Goal: Task Accomplishment & Management: Manage account settings

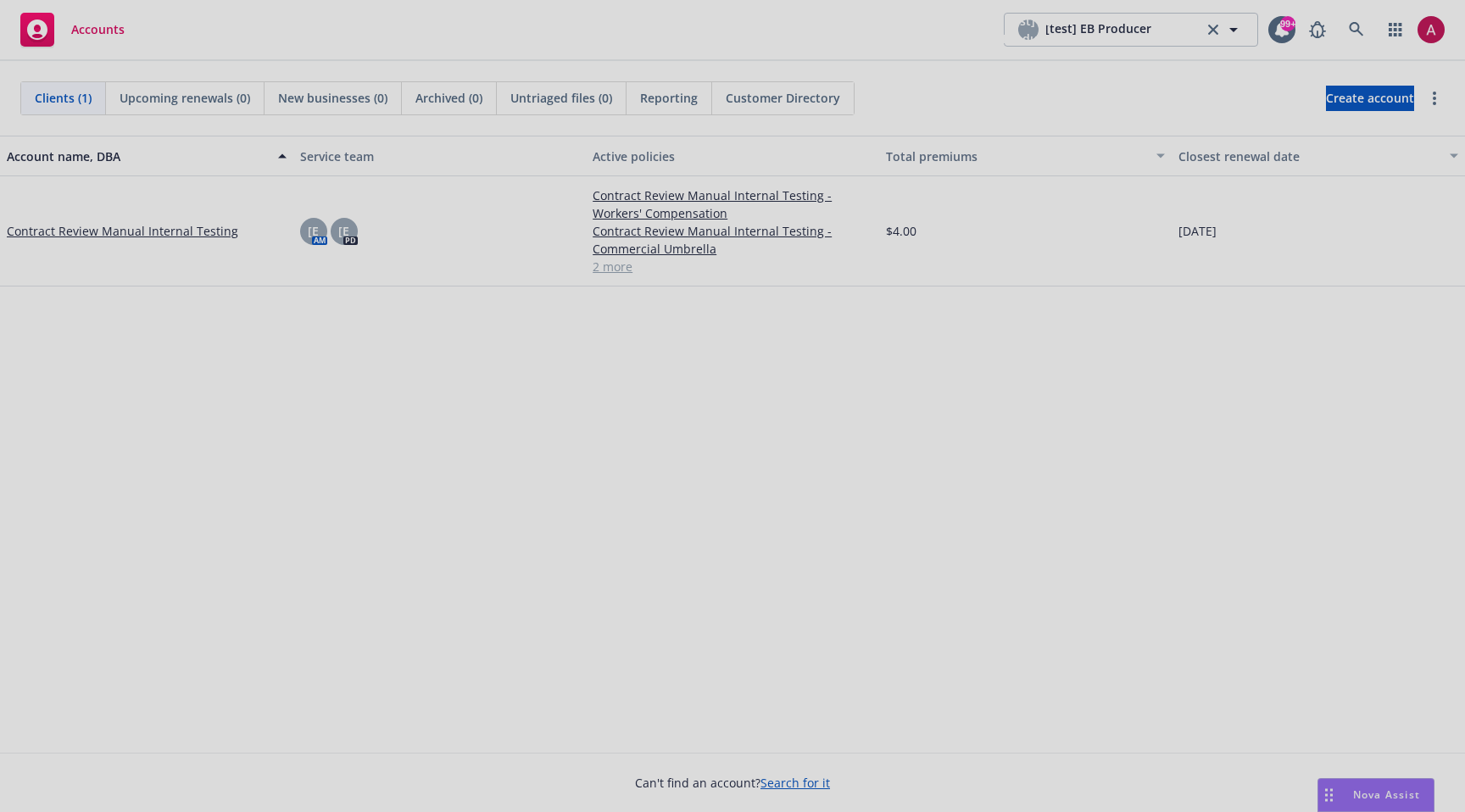
click at [1352, 28] on div at bounding box center [732, 406] width 1465 height 812
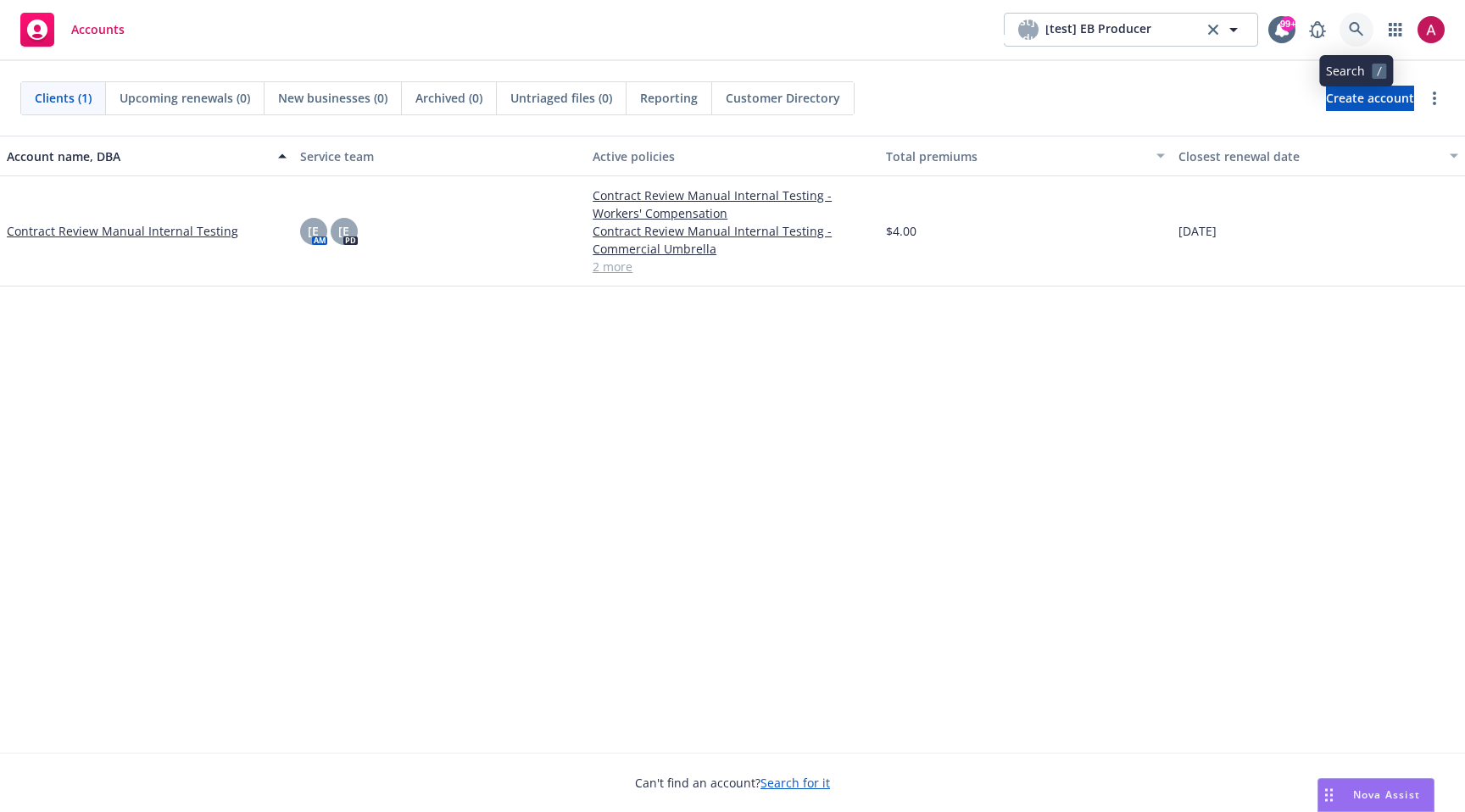
click at [1350, 29] on icon at bounding box center [1356, 29] width 15 height 15
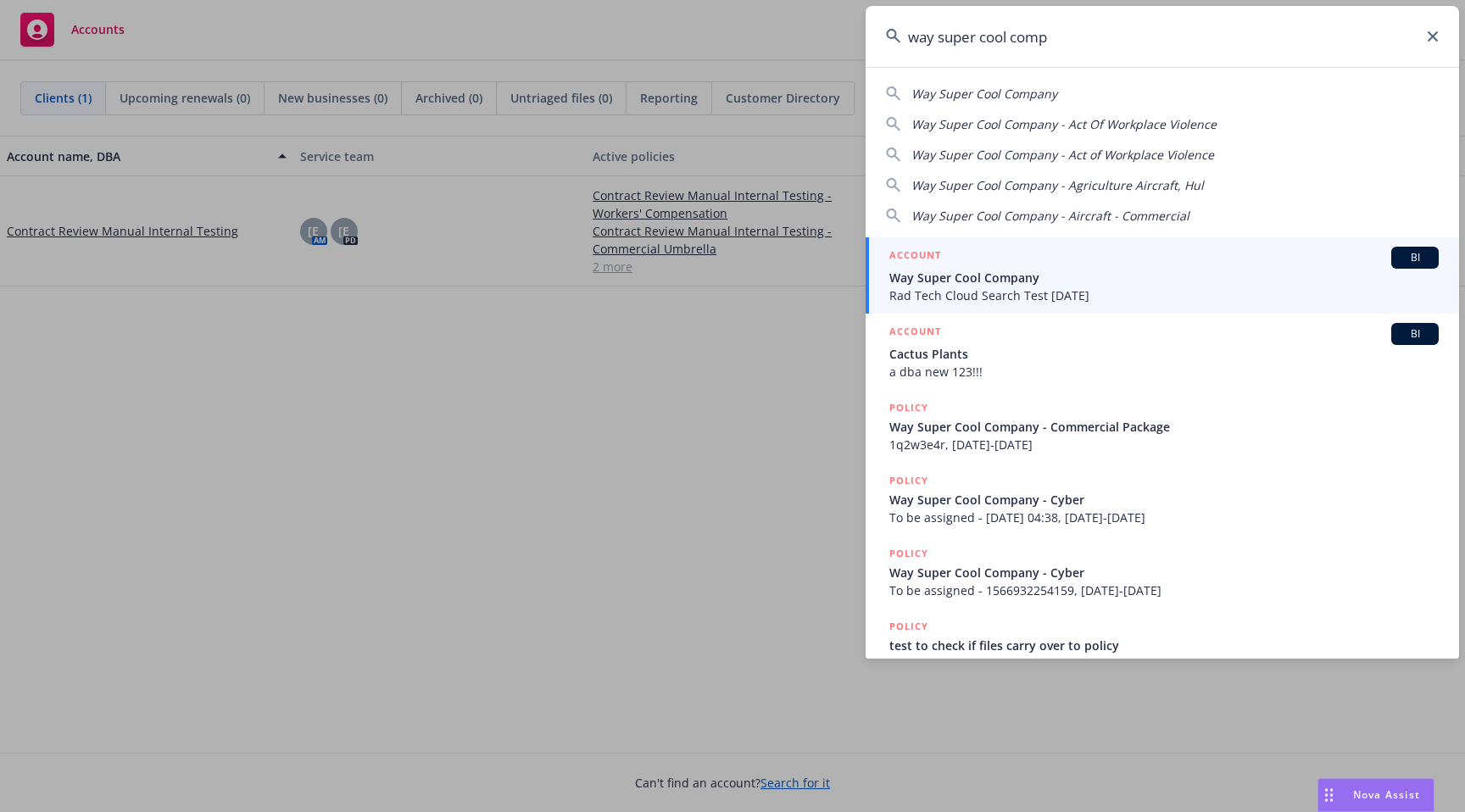
type input "way super cool comp"
click at [989, 273] on span "Way Super Cool Company" at bounding box center [1164, 277] width 550 height 17
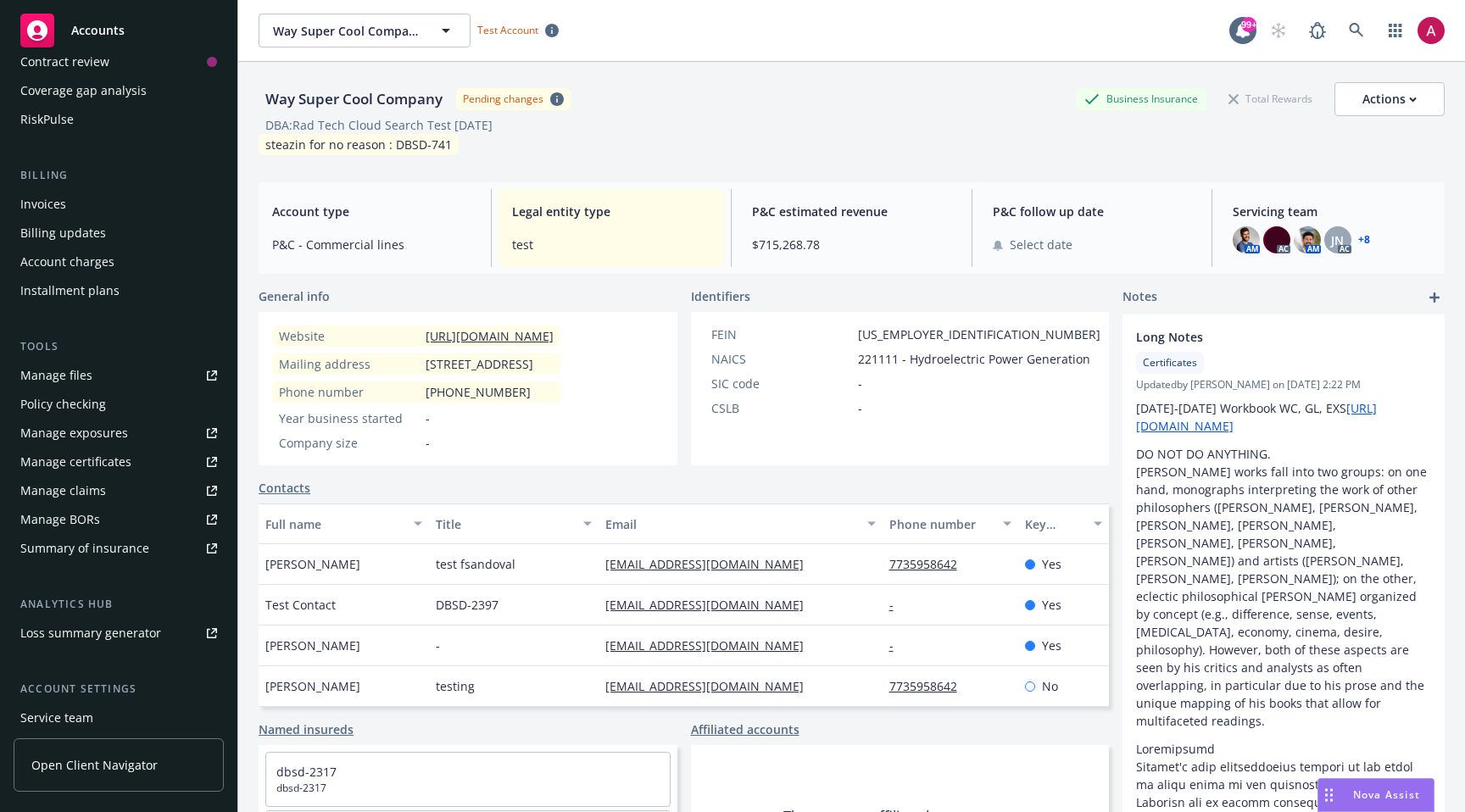
scroll to position [350, 0]
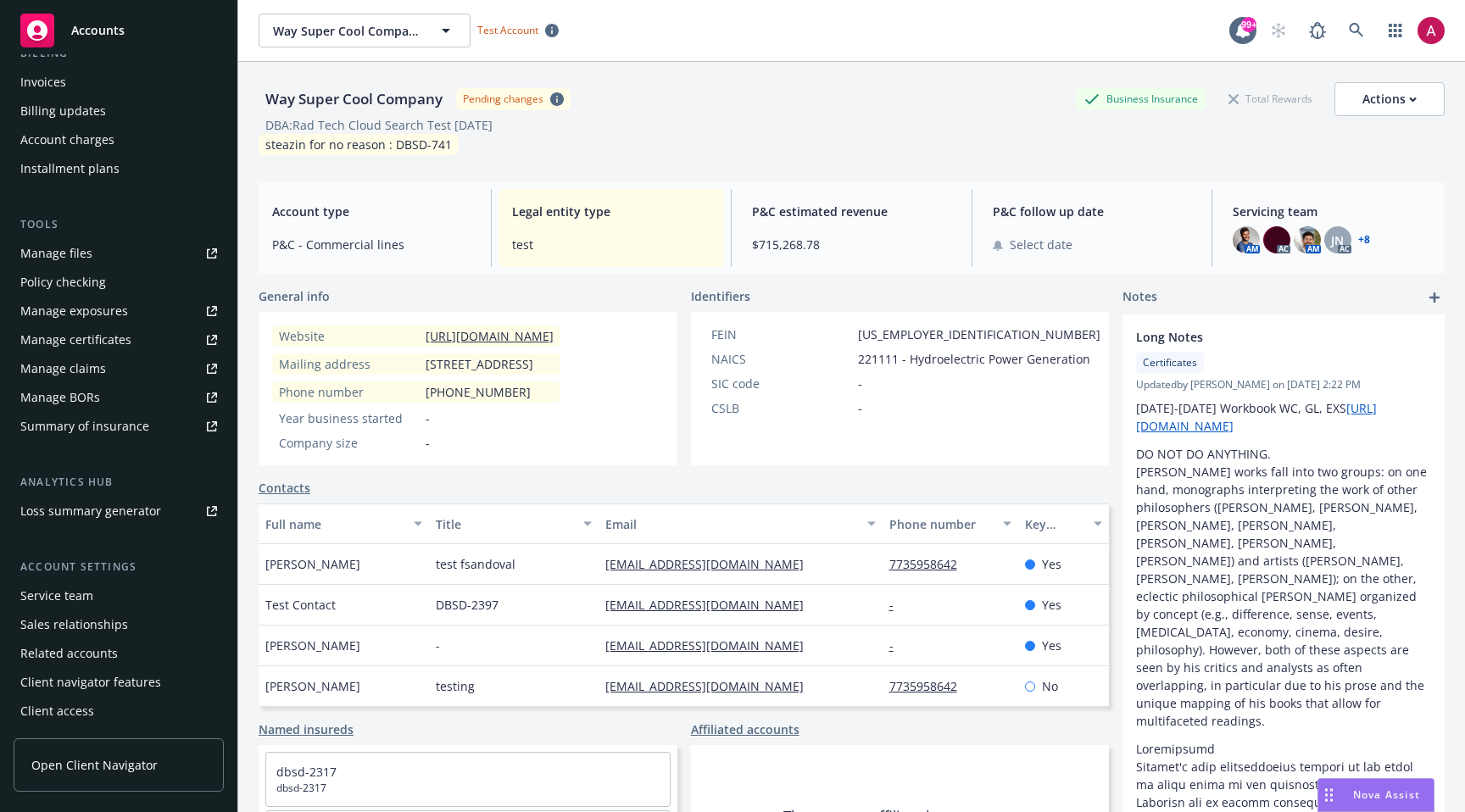
click at [118, 755] on link "Open Client Navigator" at bounding box center [119, 764] width 210 height 53
click at [117, 789] on link "Open Client Navigator" at bounding box center [119, 764] width 210 height 53
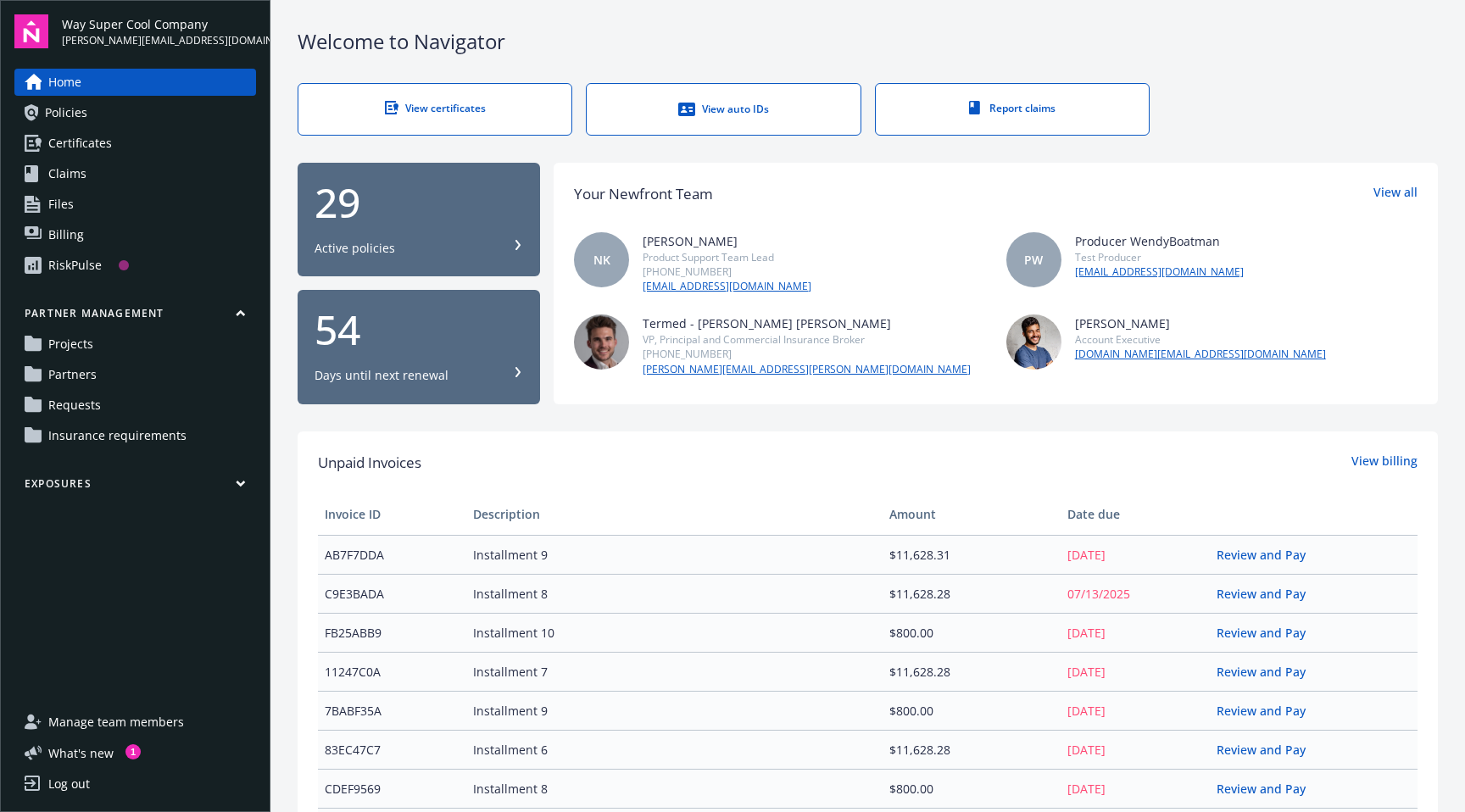
click at [108, 377] on link "Partners" at bounding box center [135, 374] width 242 height 27
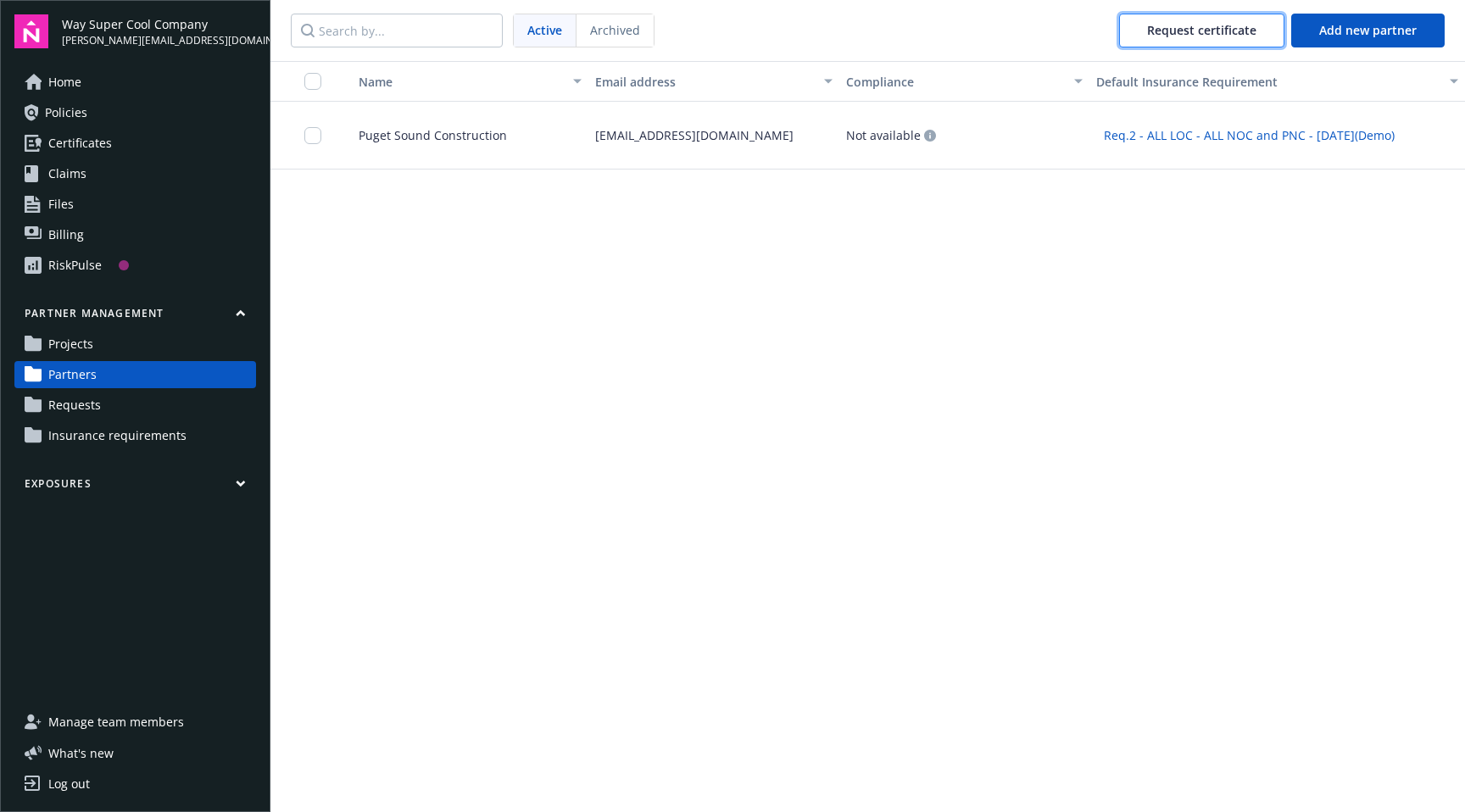
click at [1144, 33] on button "Request certificate" at bounding box center [1202, 31] width 166 height 34
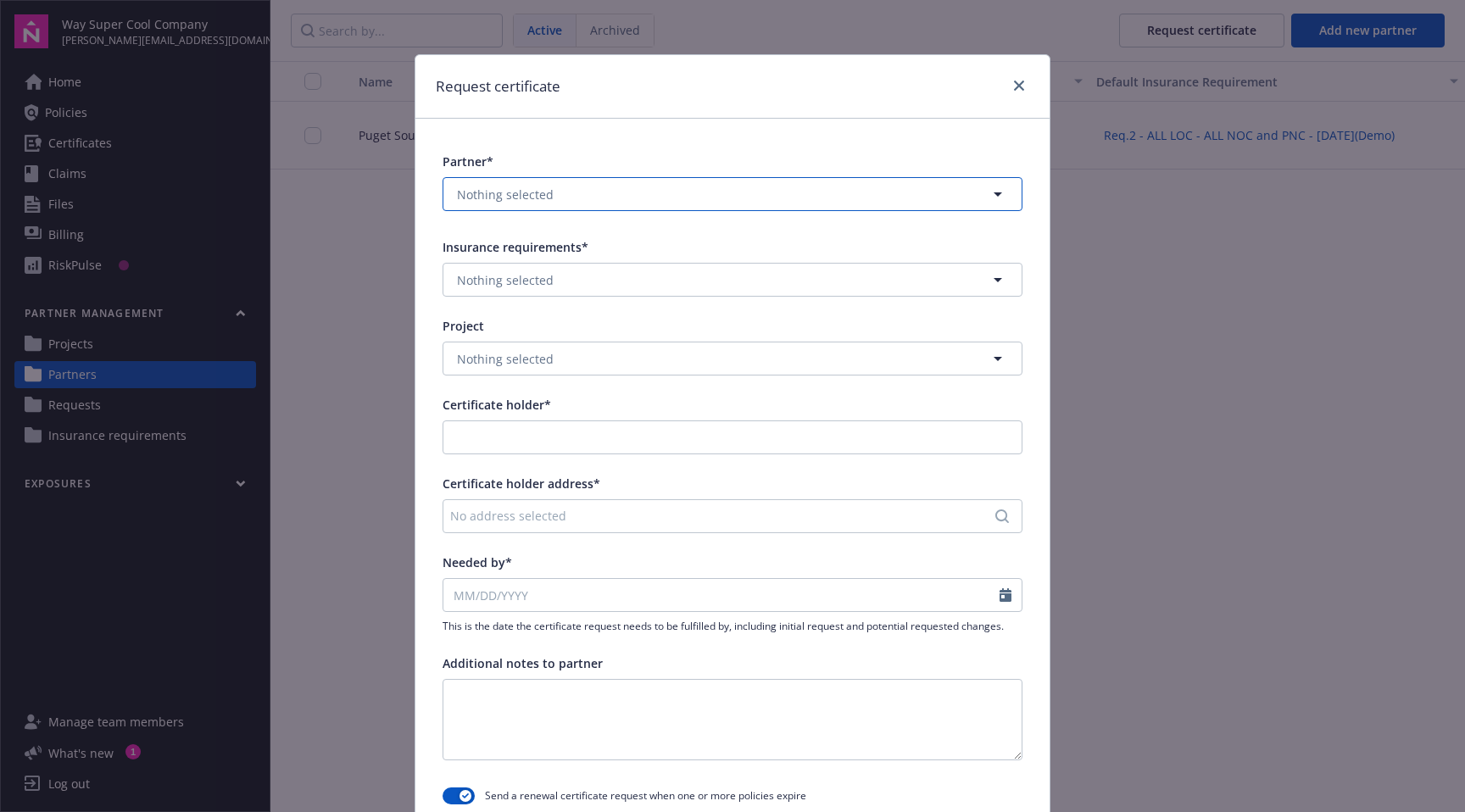
click at [730, 188] on button "Nothing selected" at bounding box center [732, 194] width 580 height 34
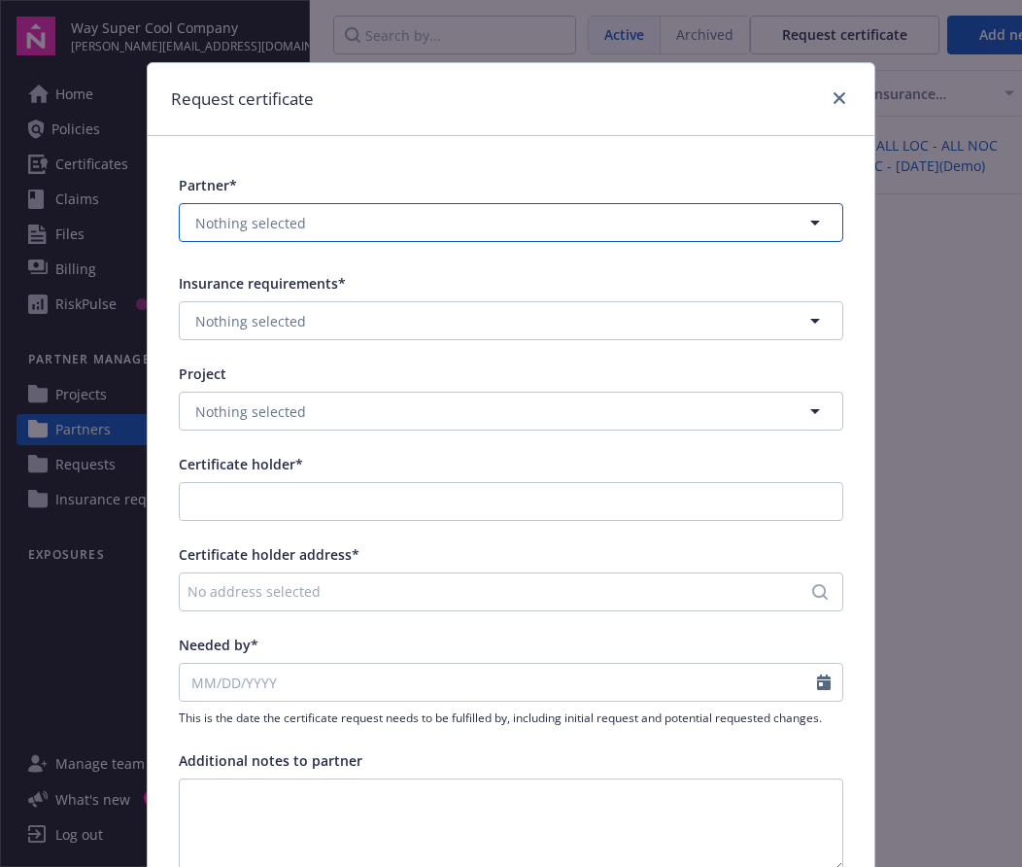
click at [642, 223] on button "Nothing selected" at bounding box center [511, 222] width 665 height 39
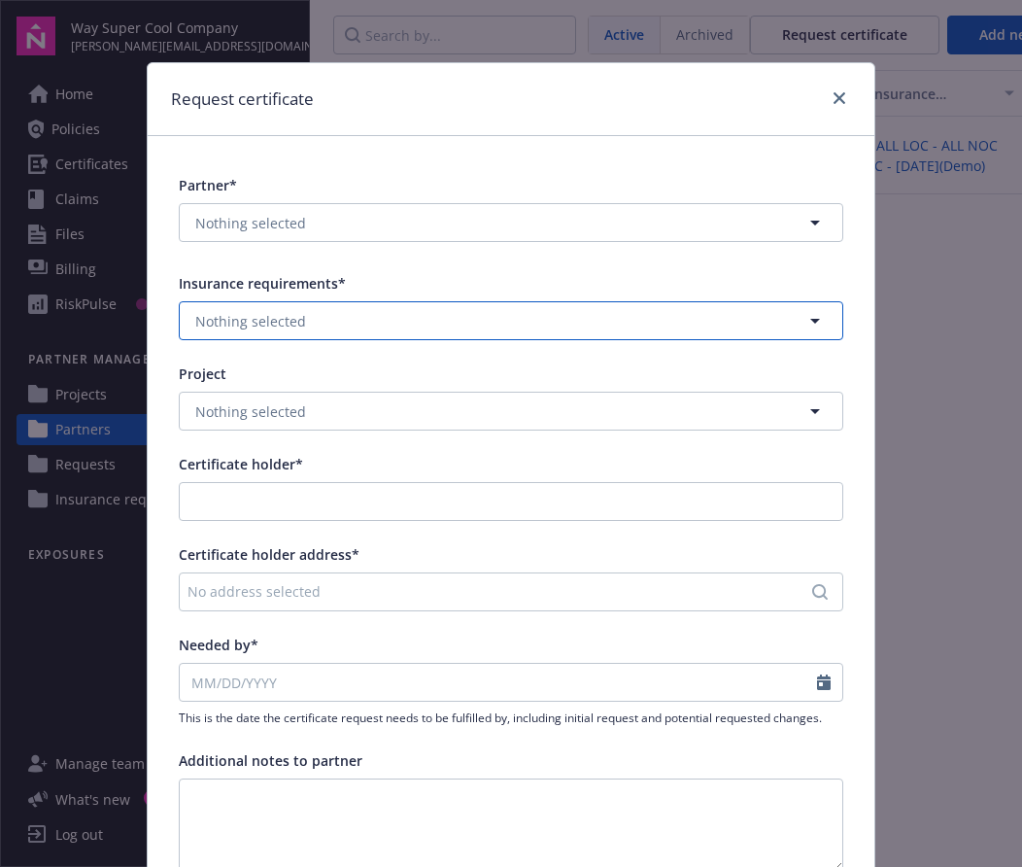
click at [769, 318] on button "Nothing selected" at bounding box center [511, 320] width 665 height 39
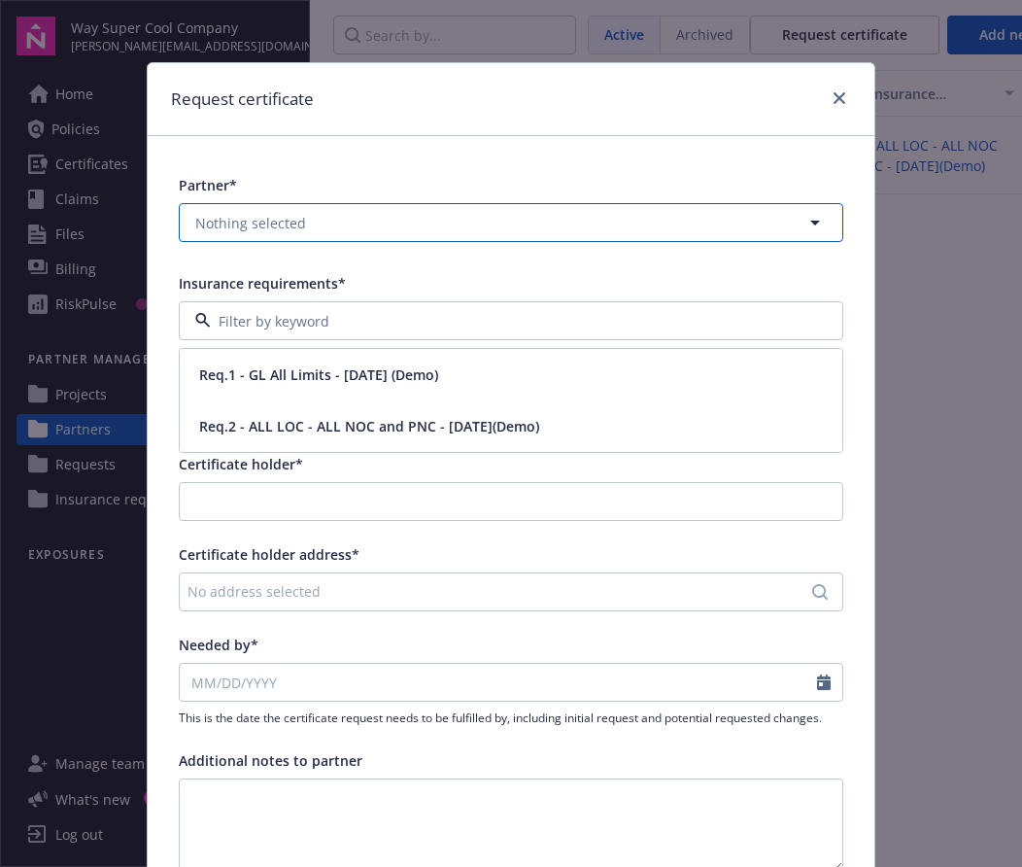
click at [517, 234] on button "Nothing selected" at bounding box center [511, 222] width 665 height 39
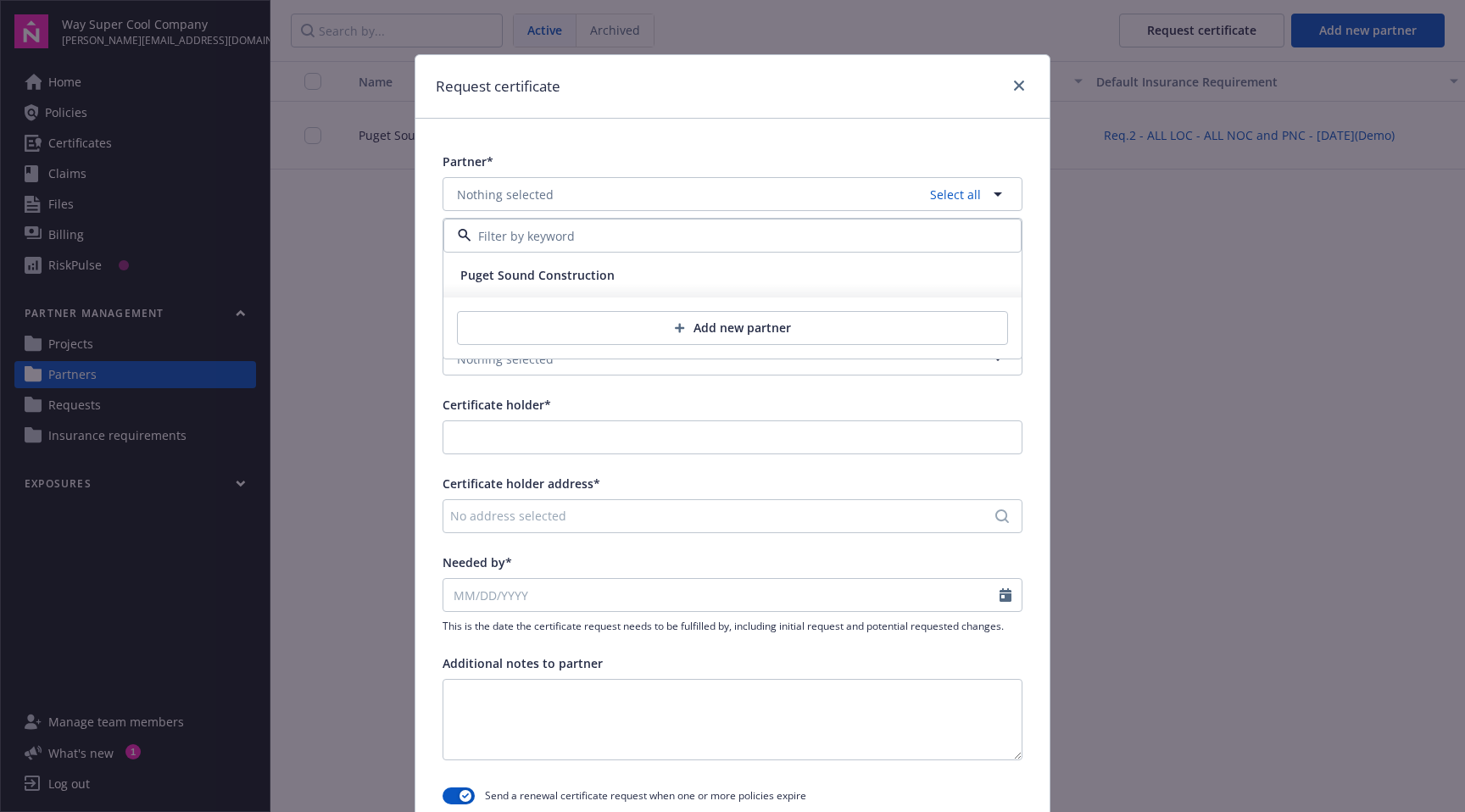
click at [666, 240] on input at bounding box center [729, 235] width 516 height 17
click at [657, 191] on button "Nothing selected Select all" at bounding box center [732, 194] width 580 height 34
click at [657, 192] on button "Nothing selected" at bounding box center [732, 194] width 580 height 34
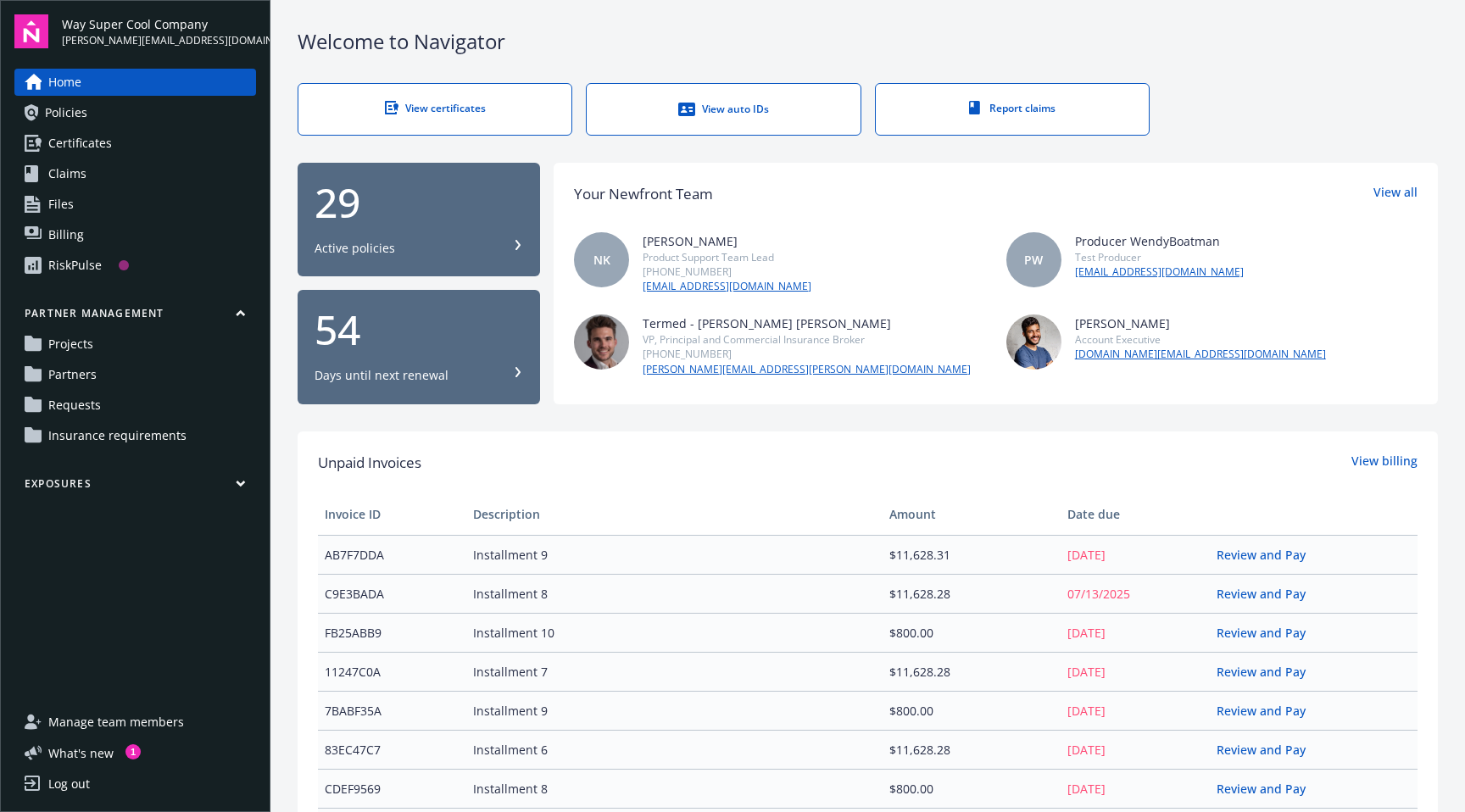
click at [94, 372] on span "Partners" at bounding box center [72, 374] width 48 height 27
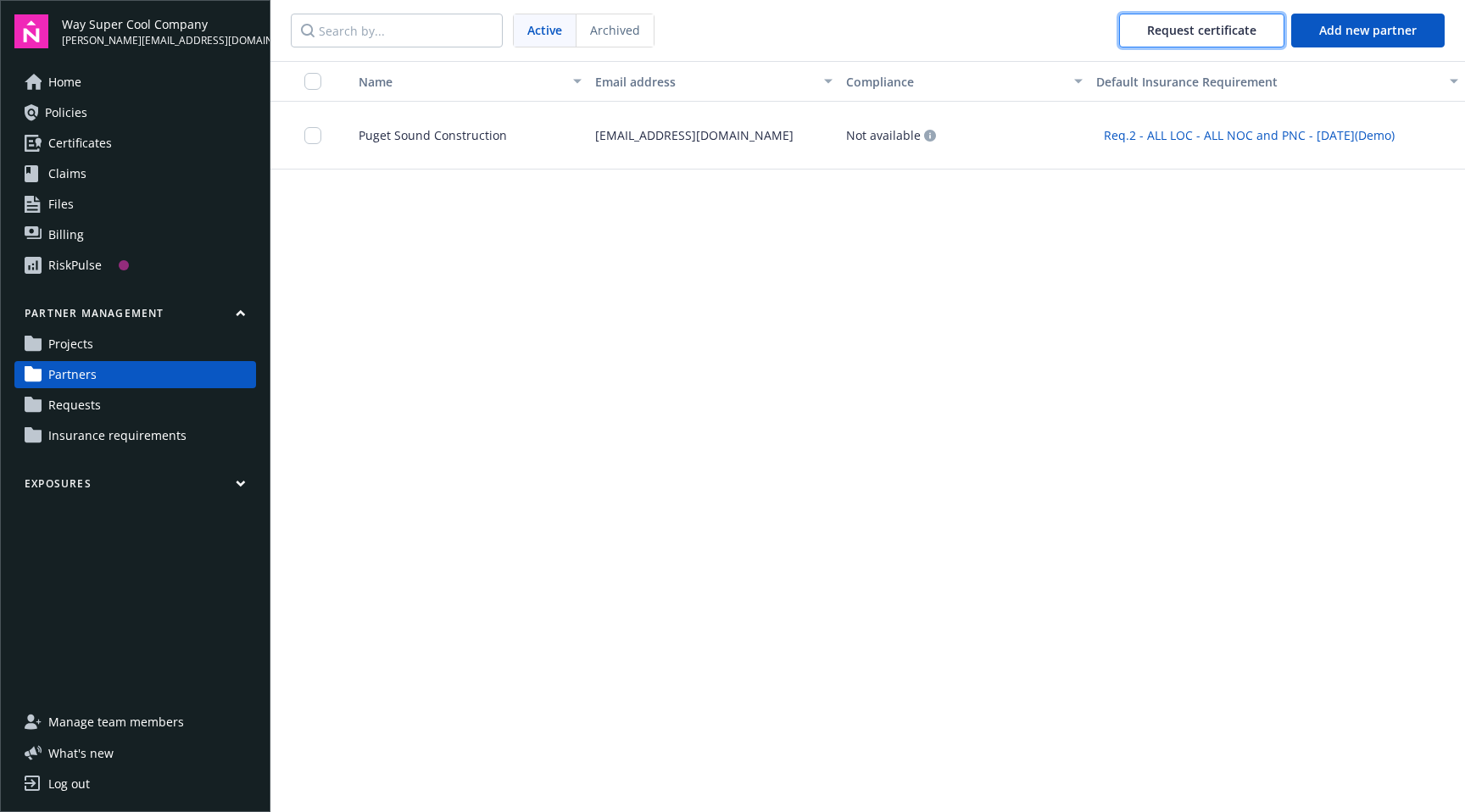
click at [1184, 35] on span "Request certificate" at bounding box center [1201, 30] width 109 height 16
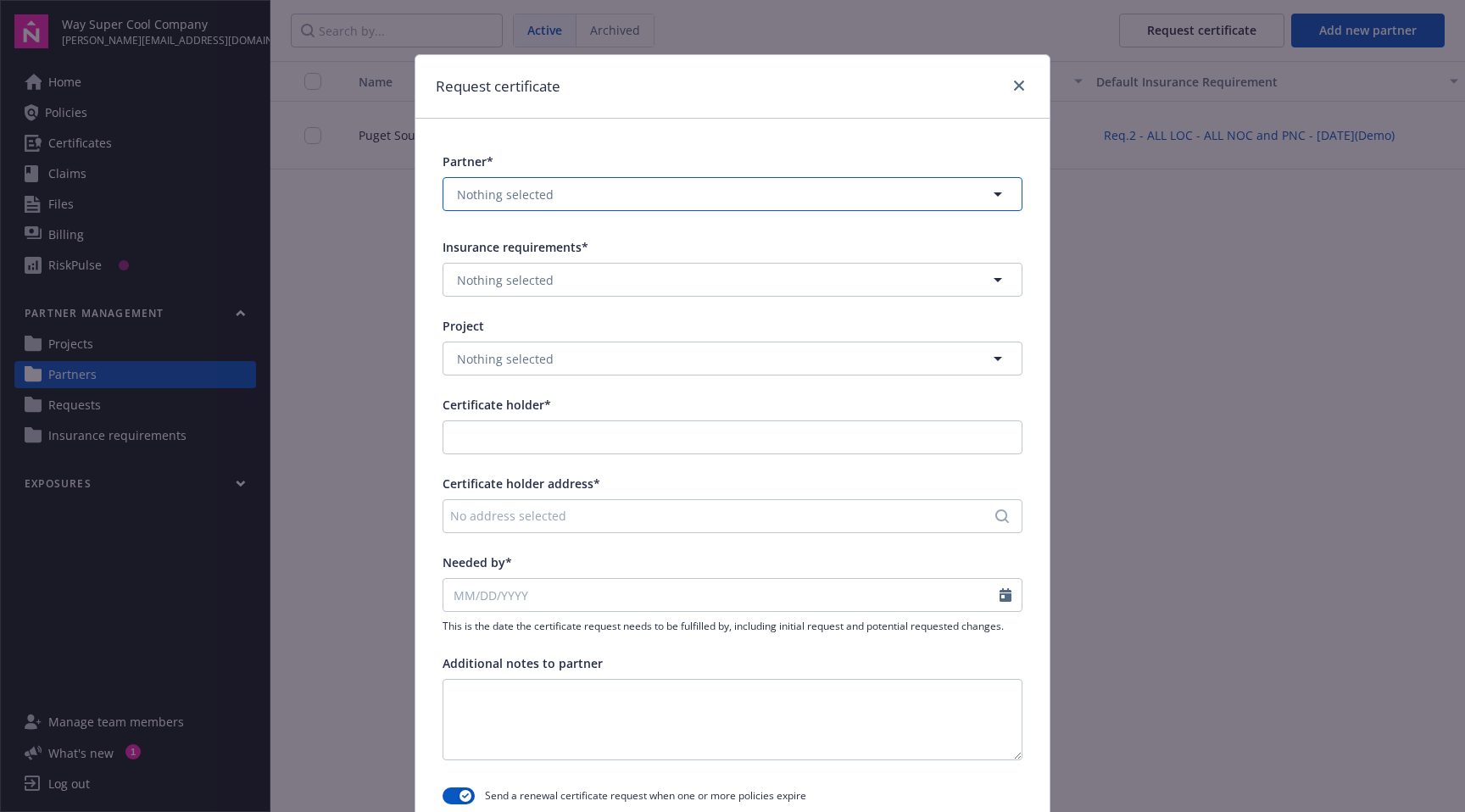
click at [743, 190] on button "Nothing selected" at bounding box center [732, 194] width 580 height 34
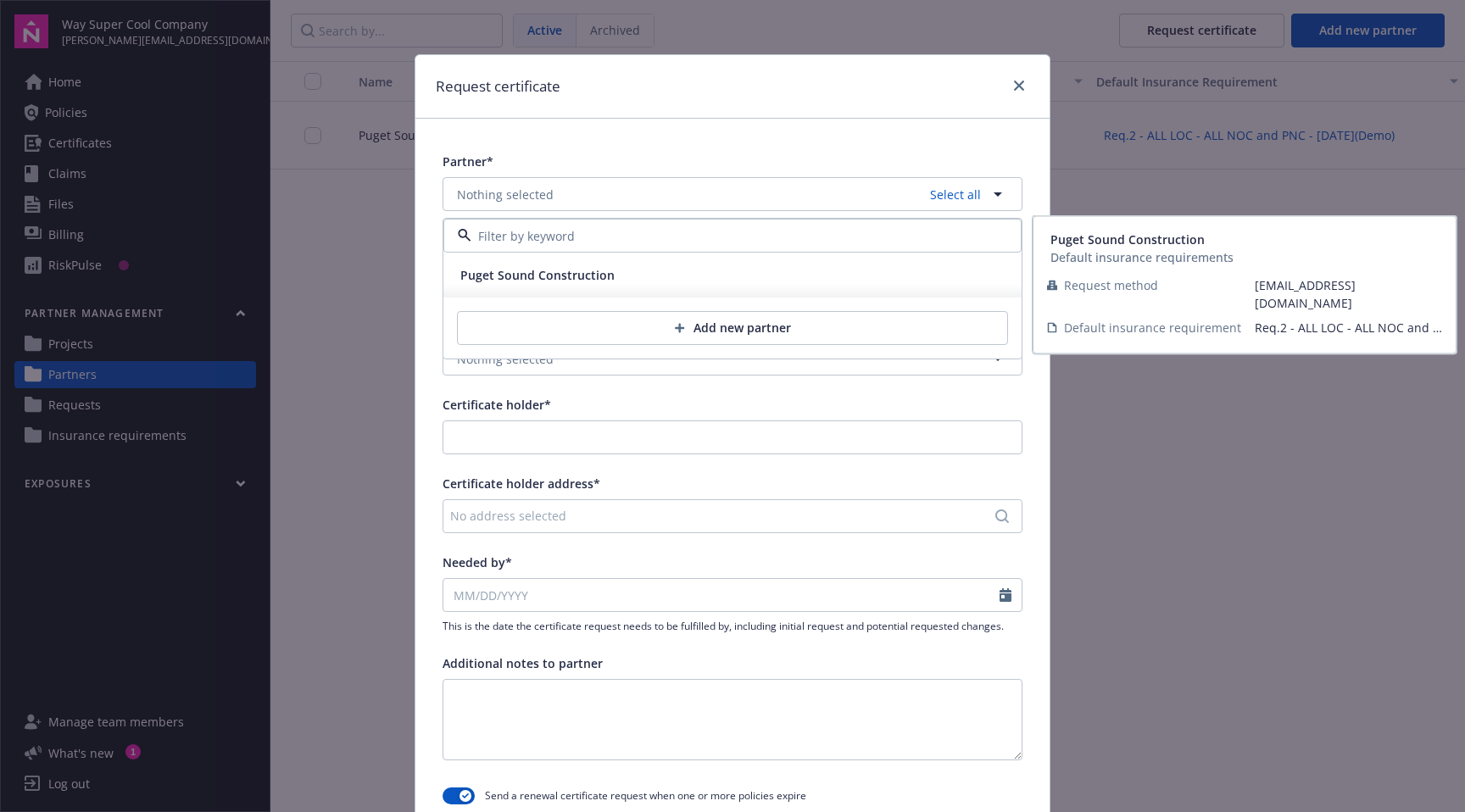
click at [633, 329] on button "Add new partner" at bounding box center [733, 328] width 551 height 34
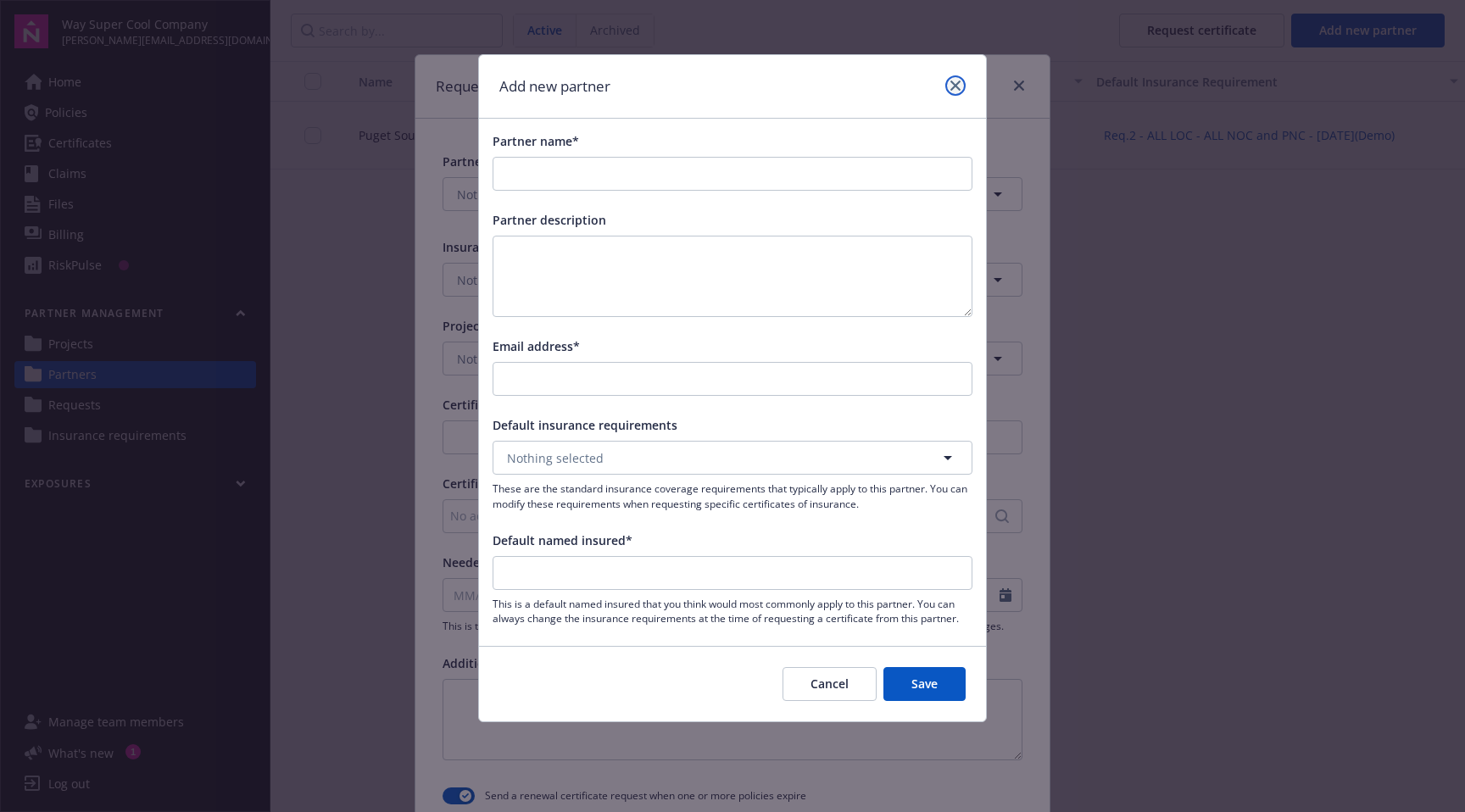
click at [949, 93] on link "close" at bounding box center [955, 85] width 20 height 20
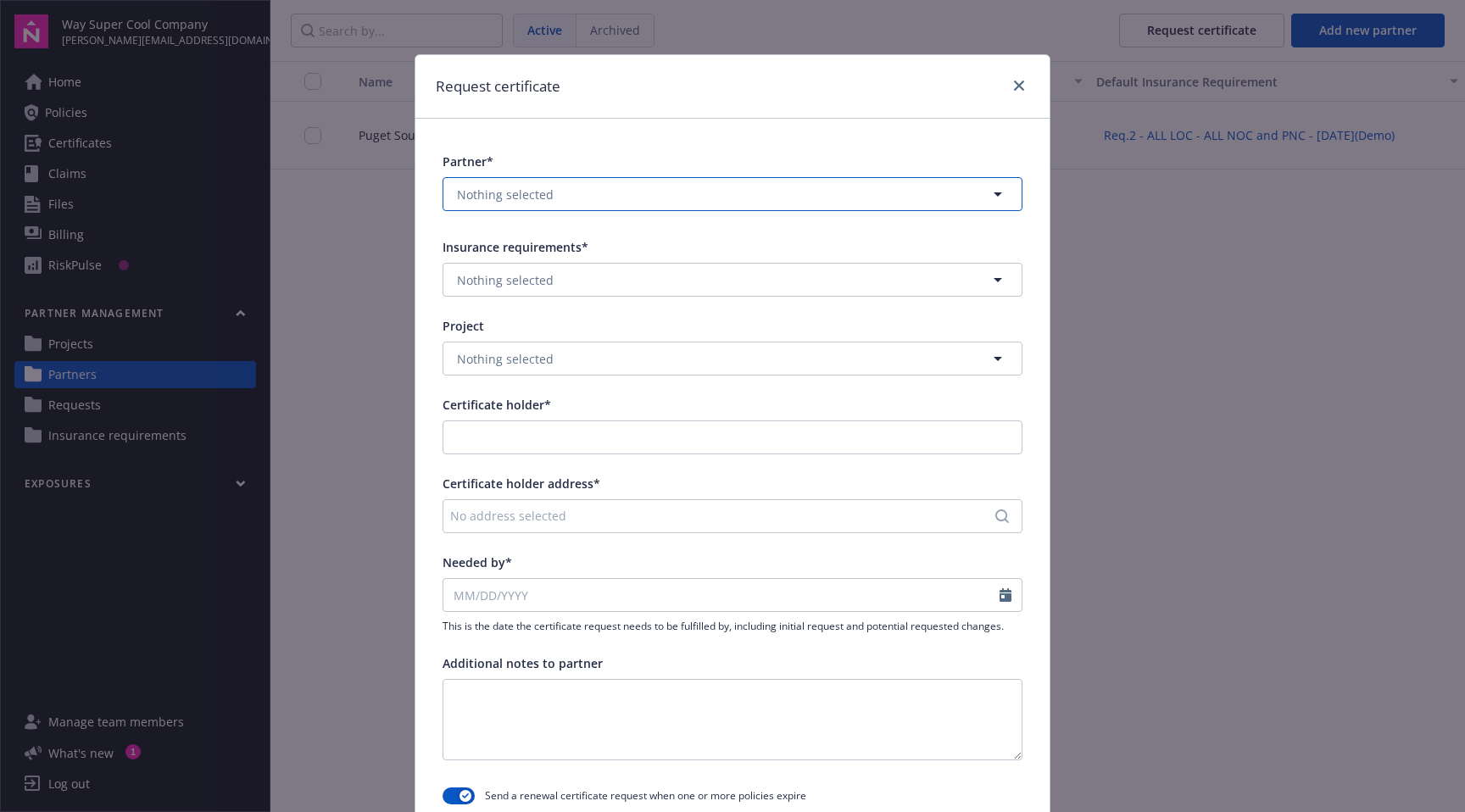
click at [766, 179] on button "Nothing selected" at bounding box center [732, 194] width 580 height 34
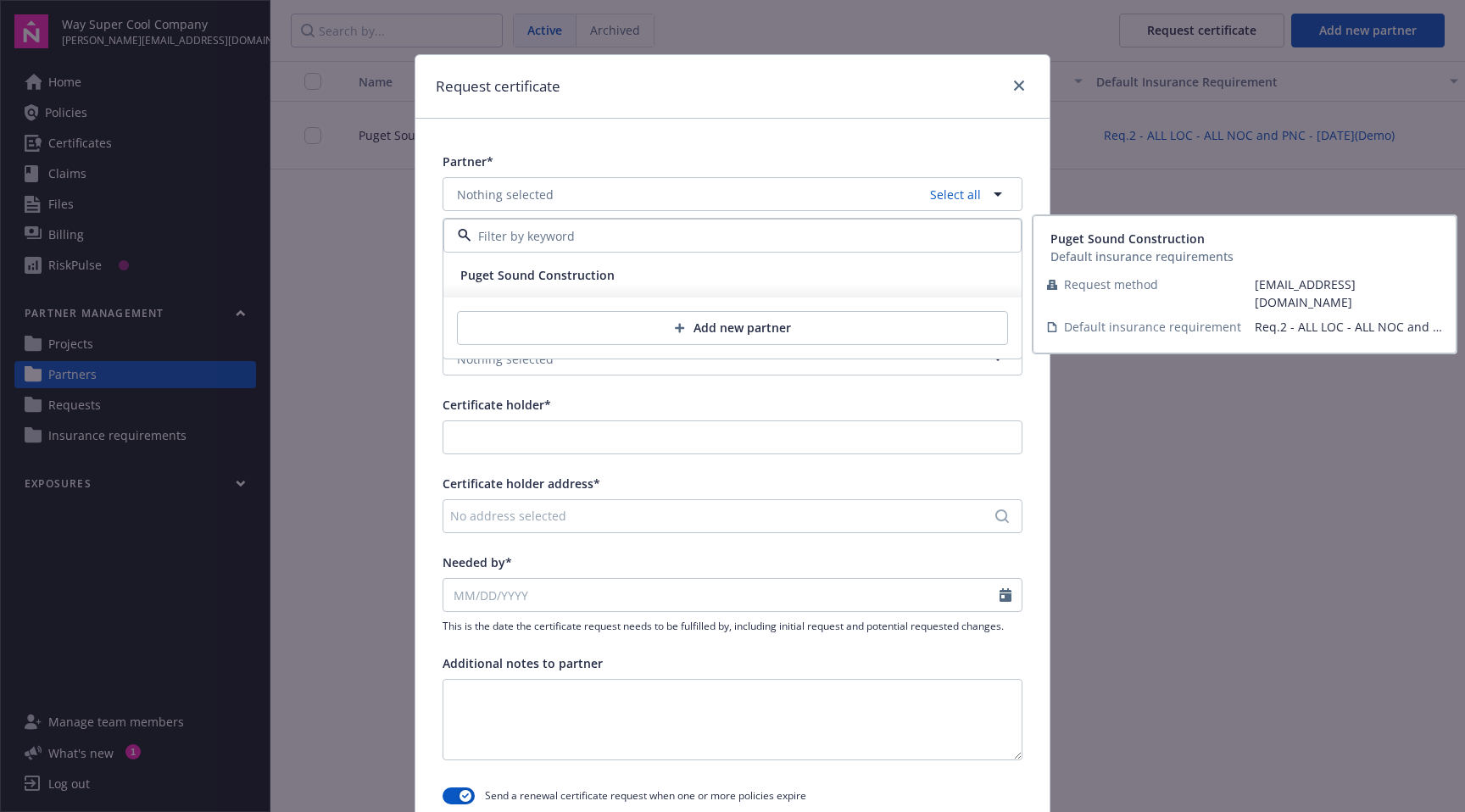
click at [648, 338] on button "Add new partner" at bounding box center [733, 328] width 551 height 34
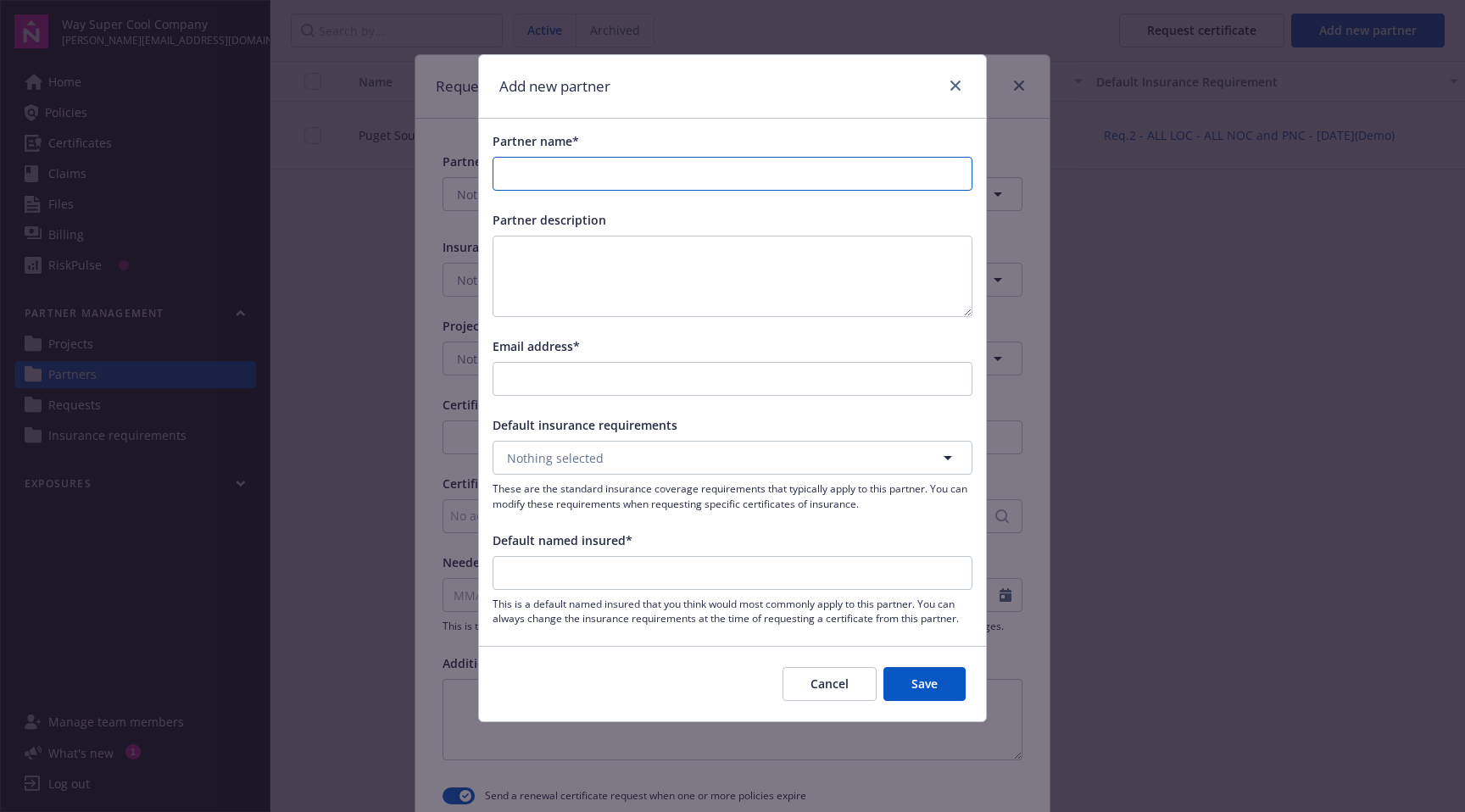
click at [612, 166] on input "Partner name*" at bounding box center [733, 174] width 478 height 32
paste input "anuraag.mohanty"
type input "anuraag.mohanty"
drag, startPoint x: 630, startPoint y: 177, endPoint x: 489, endPoint y: 174, distance: 141.0
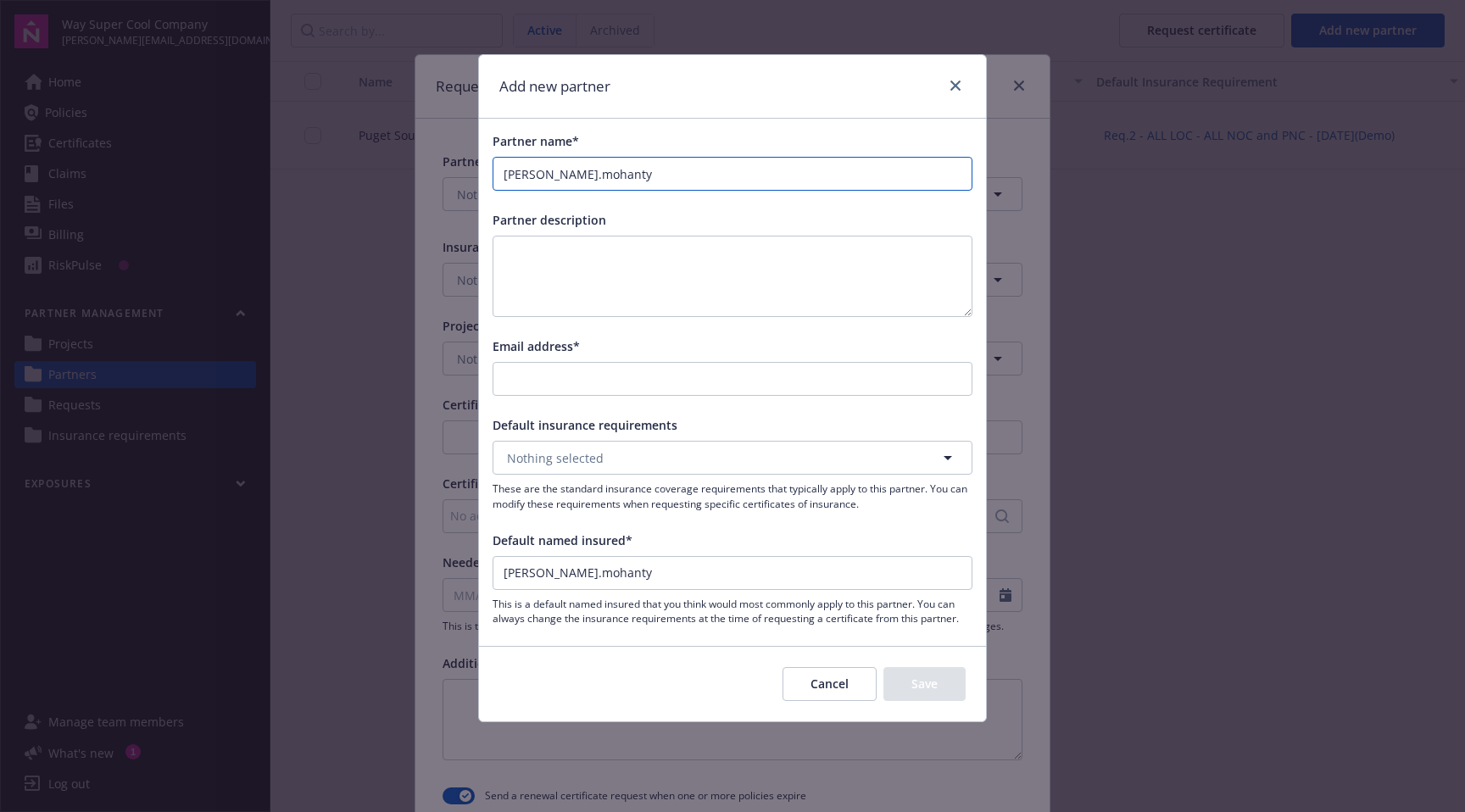
click at [489, 175] on div "Partner name* anuraag.mohanty Partner description Email address* Default insura…" at bounding box center [732, 379] width 507 height 521
type input "anuraag.mohanty"
click at [538, 376] on input "Email address*" at bounding box center [733, 379] width 478 height 32
paste input "anuraag.mohanty"
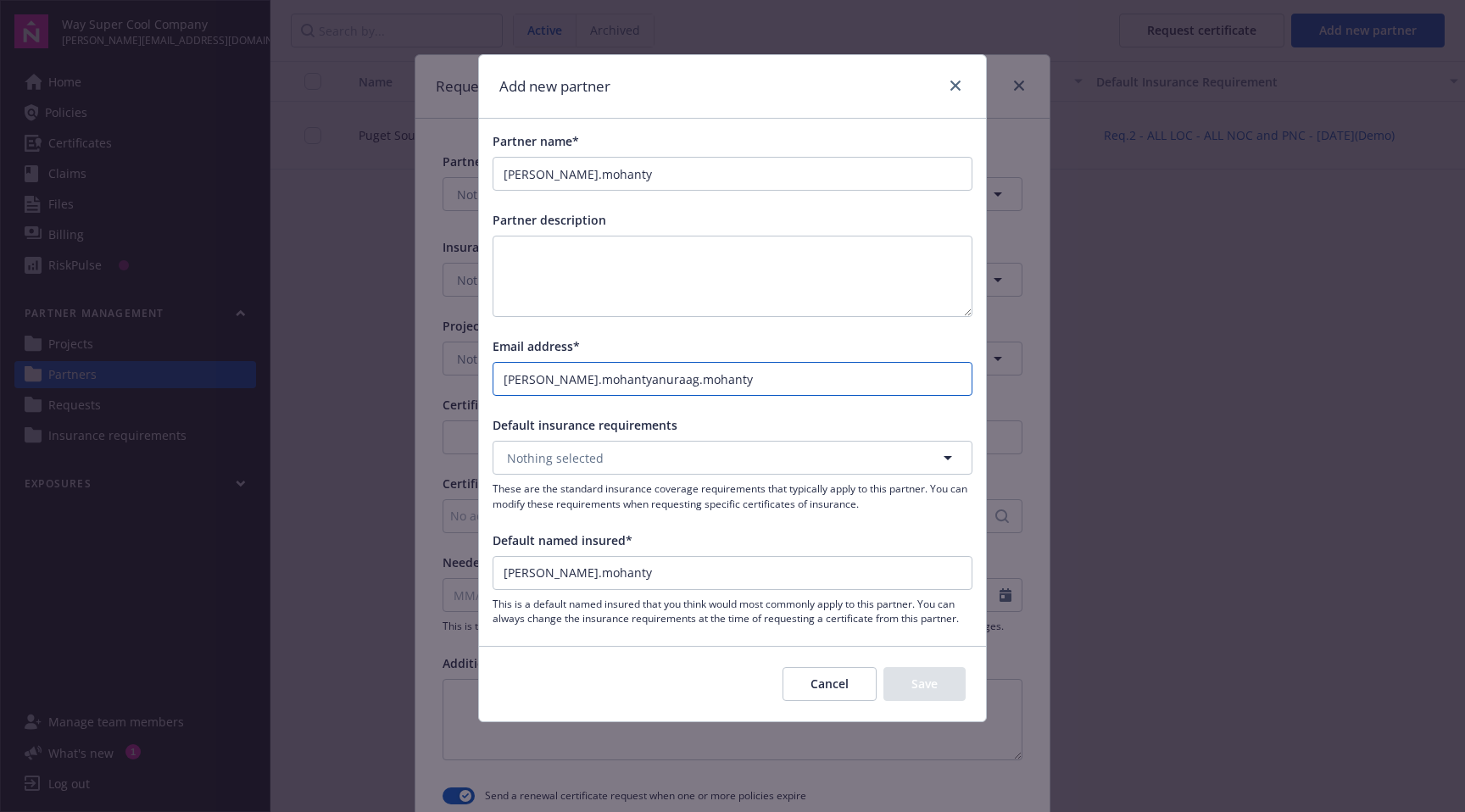
paste input "anuraag.mohanty"
type input "anuraag.mohantyanuraag.mohantyanuraag.mohantyanuraag.mohanty@newfronttest.com"
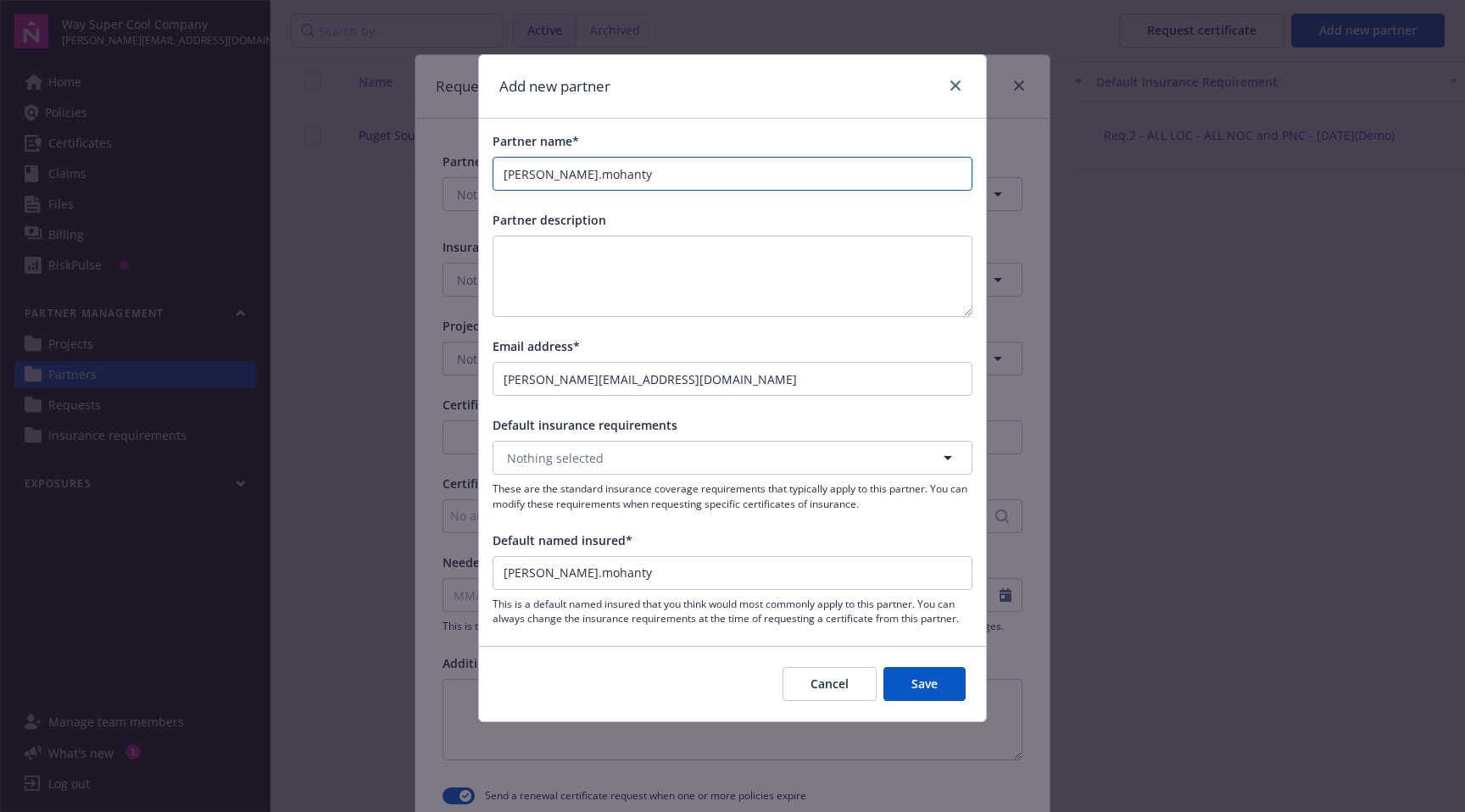
click at [640, 179] on input "anuraag.mohanty" at bounding box center [733, 174] width 478 height 32
type input "A"
type input "An"
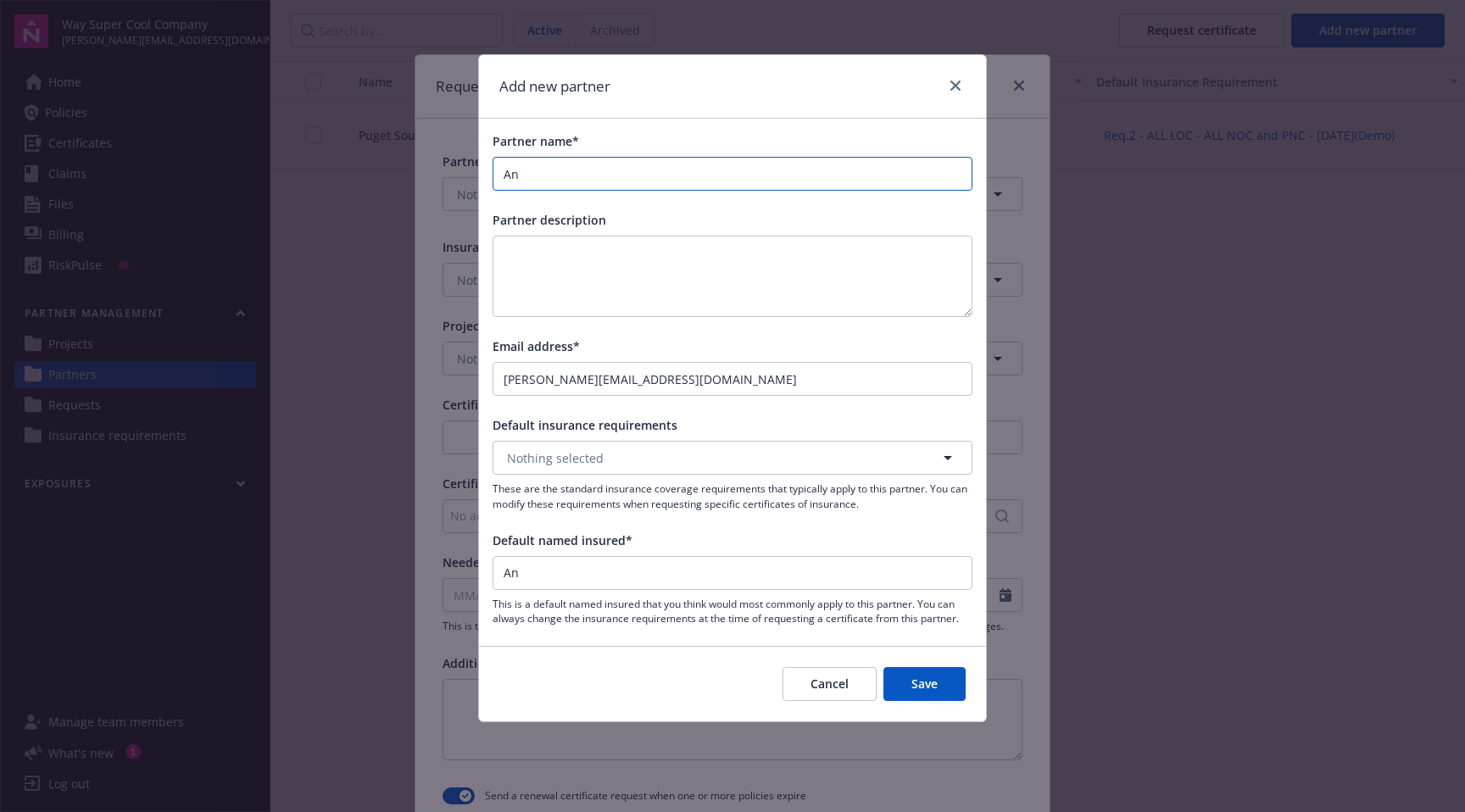
type input "Anu"
type input "Anur"
type input "Anura"
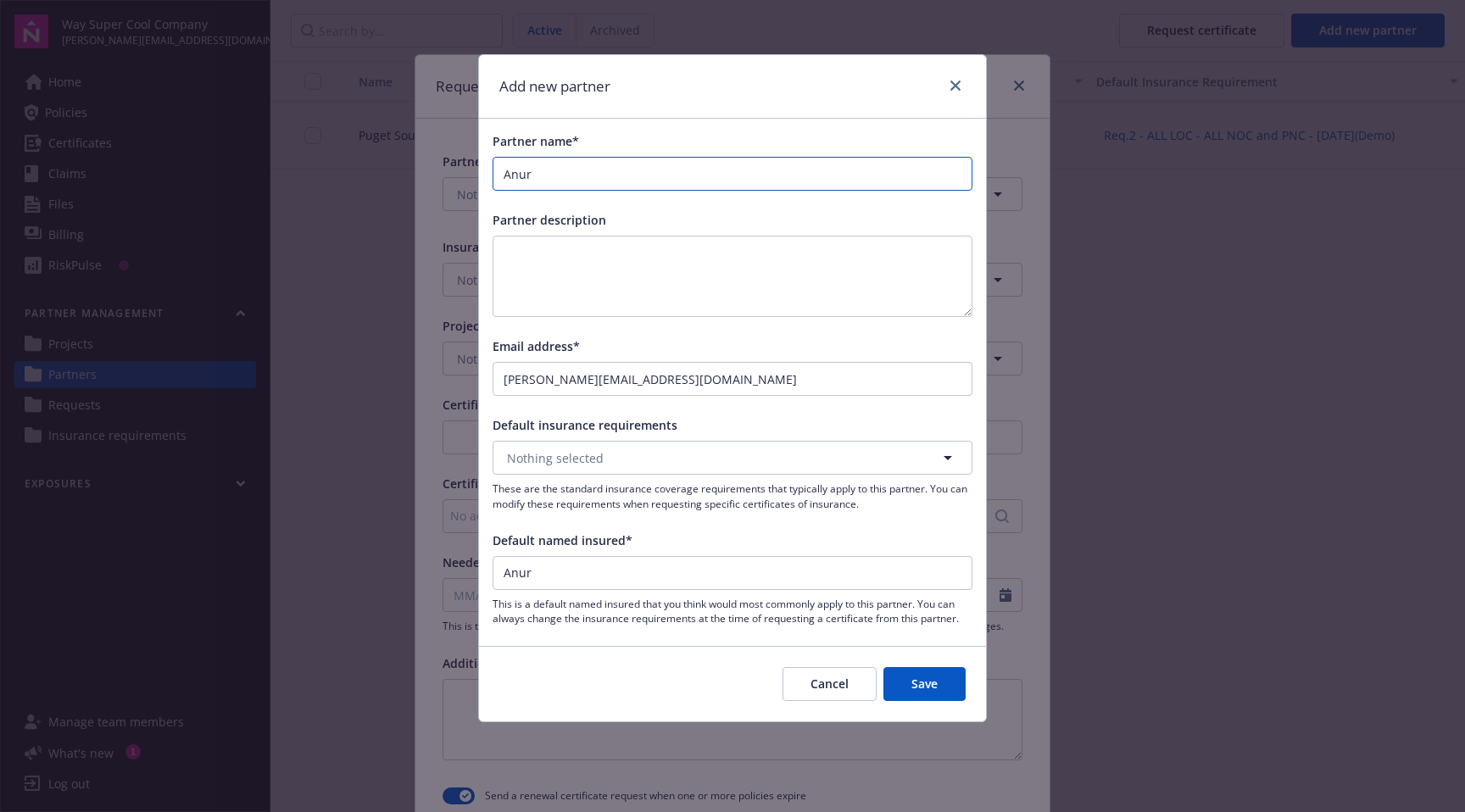
type input "Anura"
type input "Anurag"
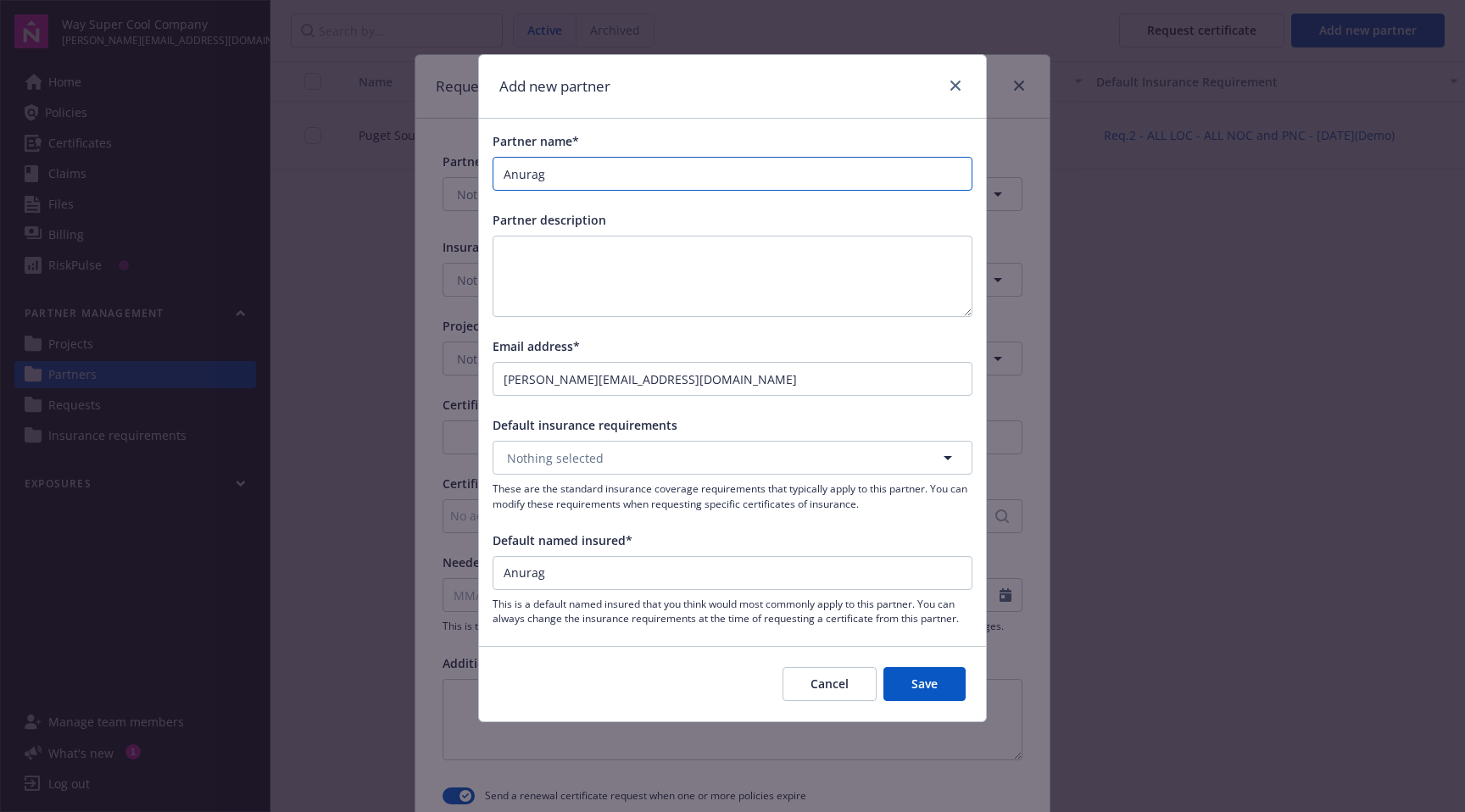
type input "Anurag"
type input "Anura"
type input "Anuraa"
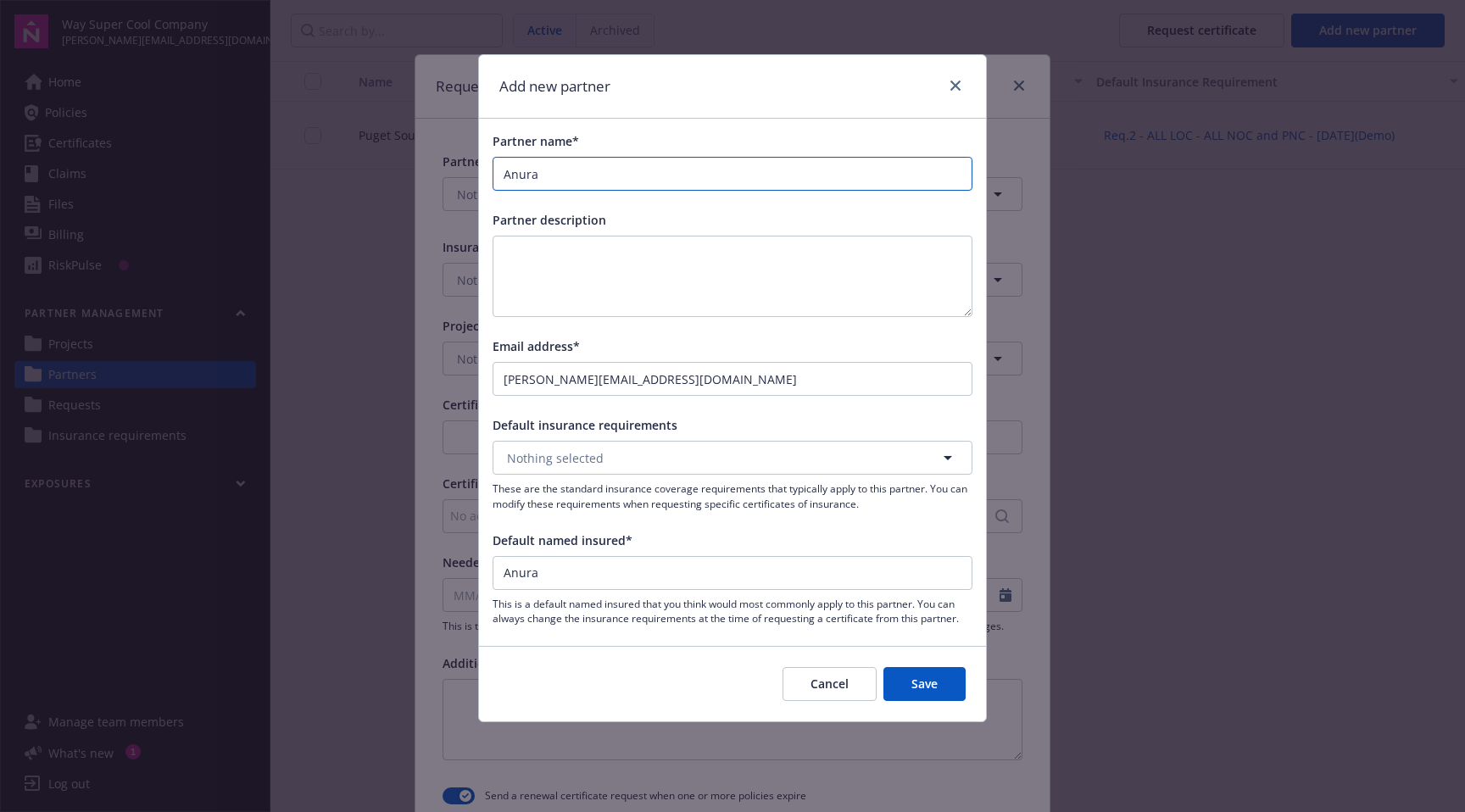
type input "Anuraa"
type input "Anuraag"
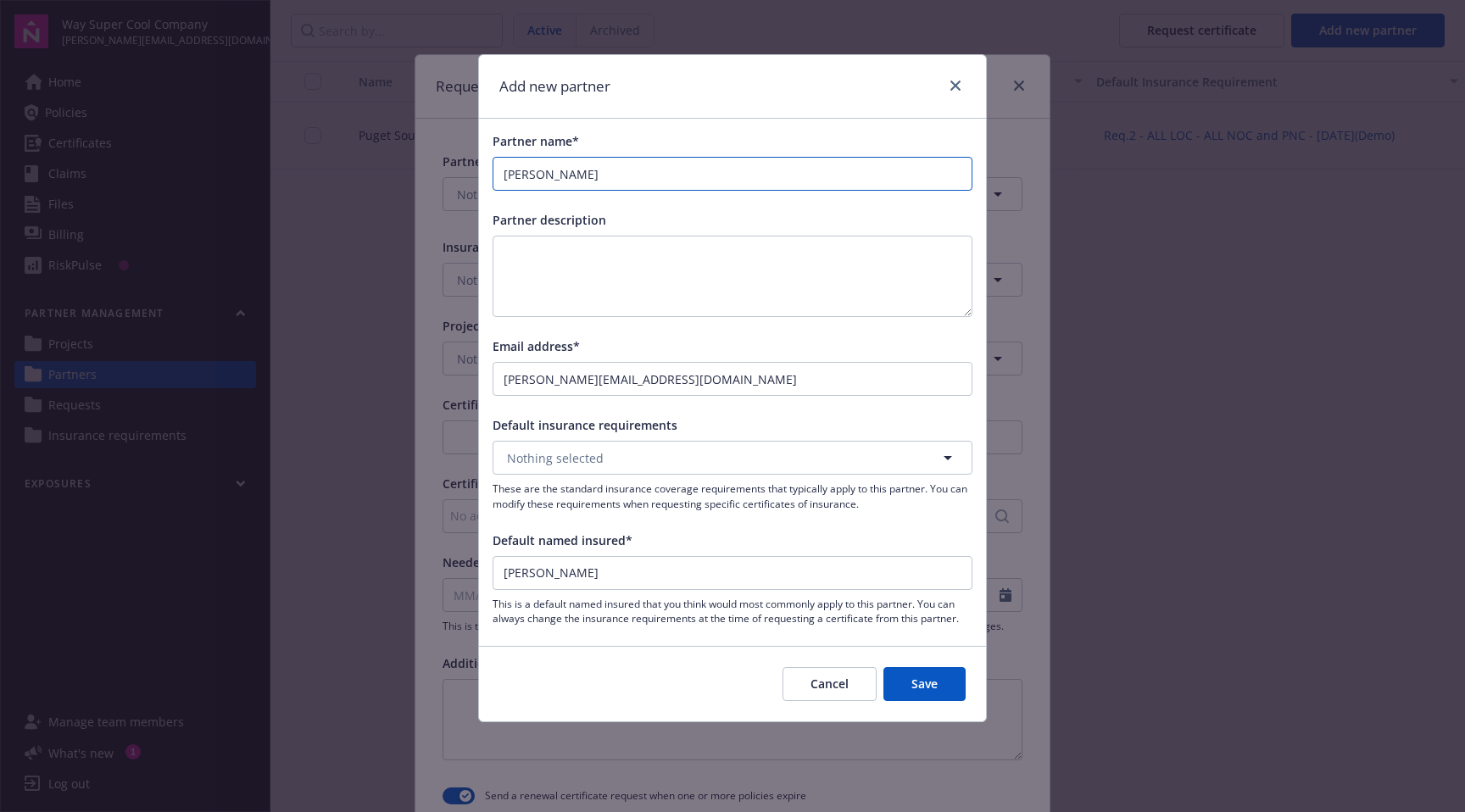
type input "Anuraag T"
type input "Anuraag Te"
type input "Anuraag Tes"
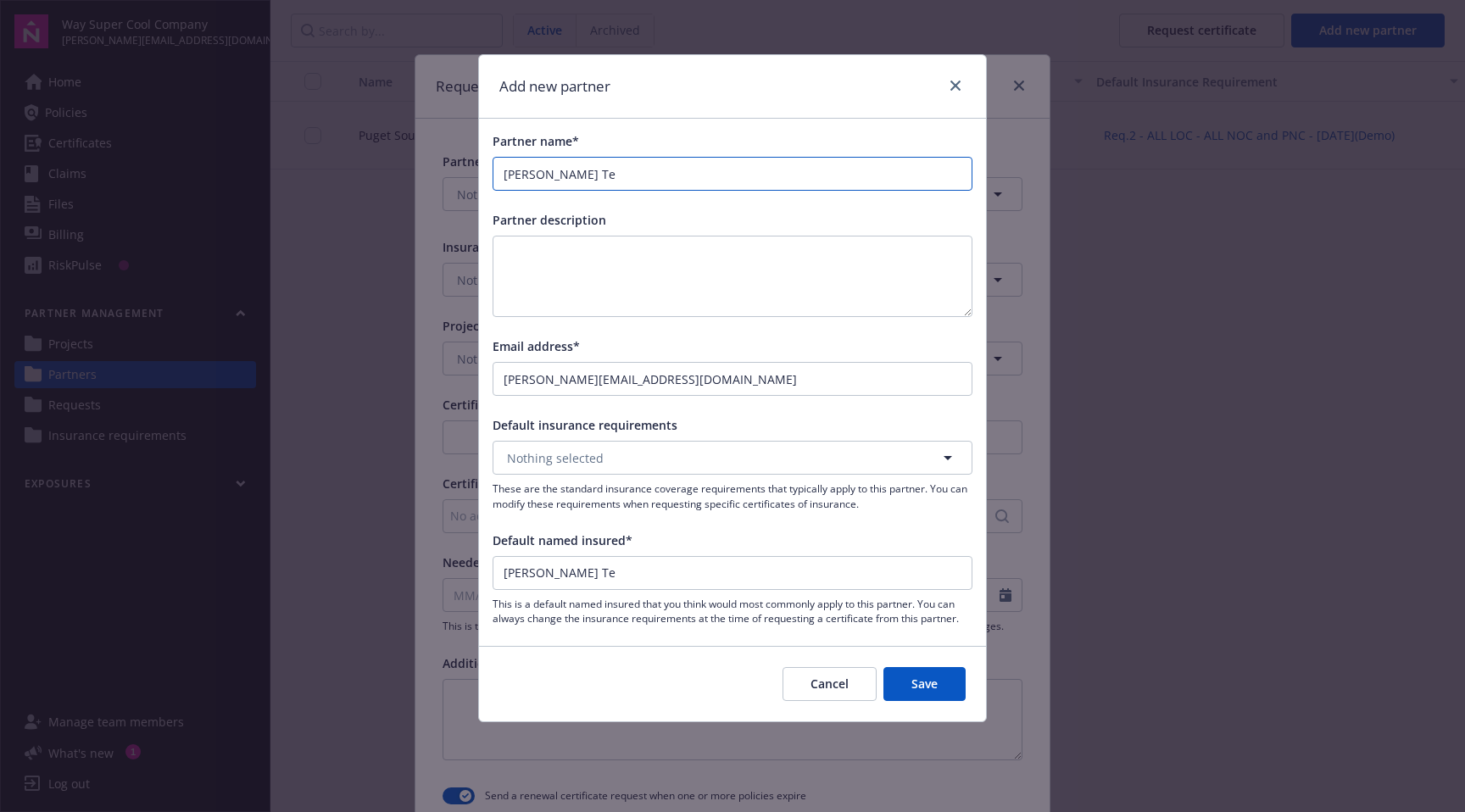
type input "Anuraag Tes"
type input "Anuraag Test"
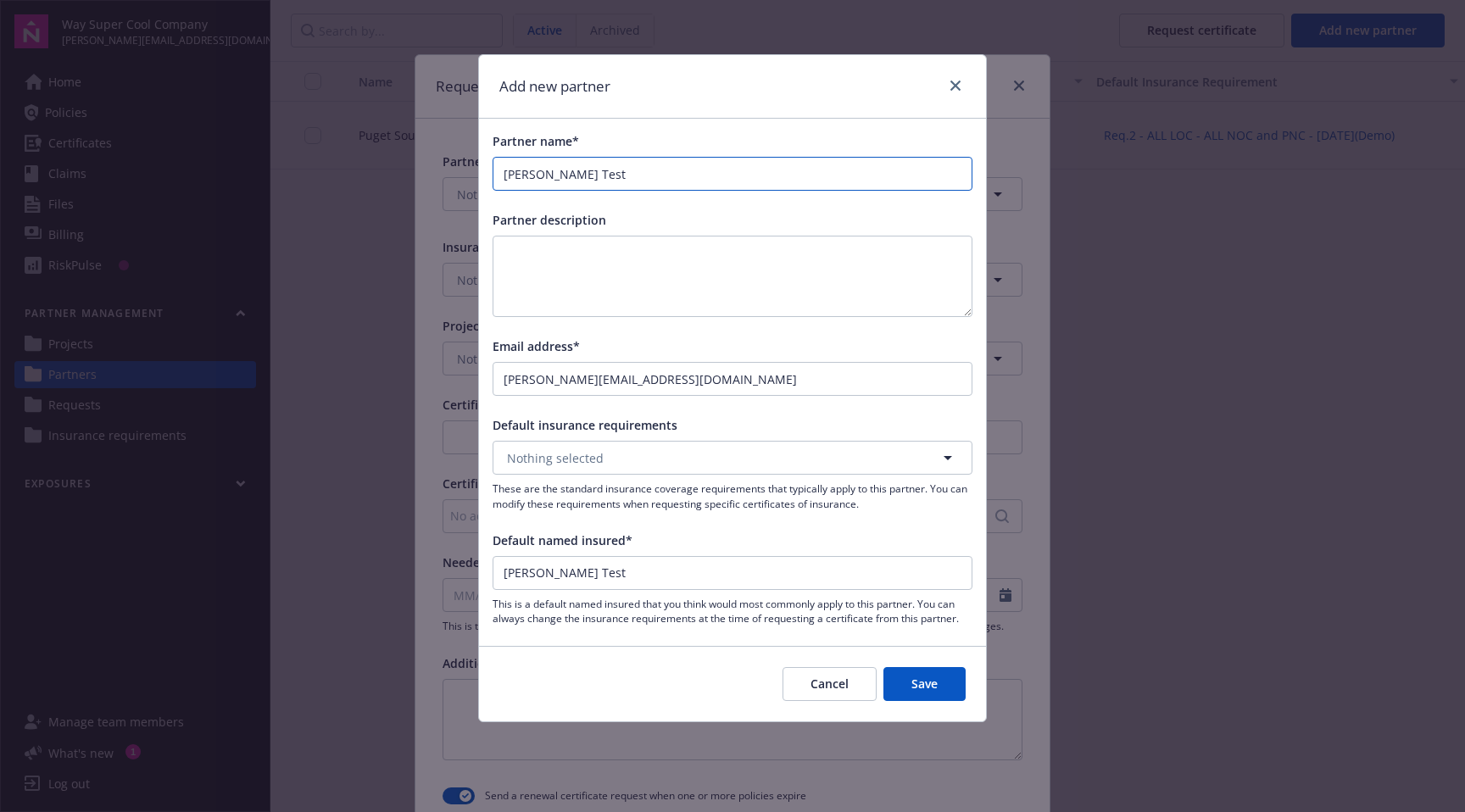
type input "Anuraag Test O"
type input "Anuraag Test Ov"
type input "Anuraag Test Ove"
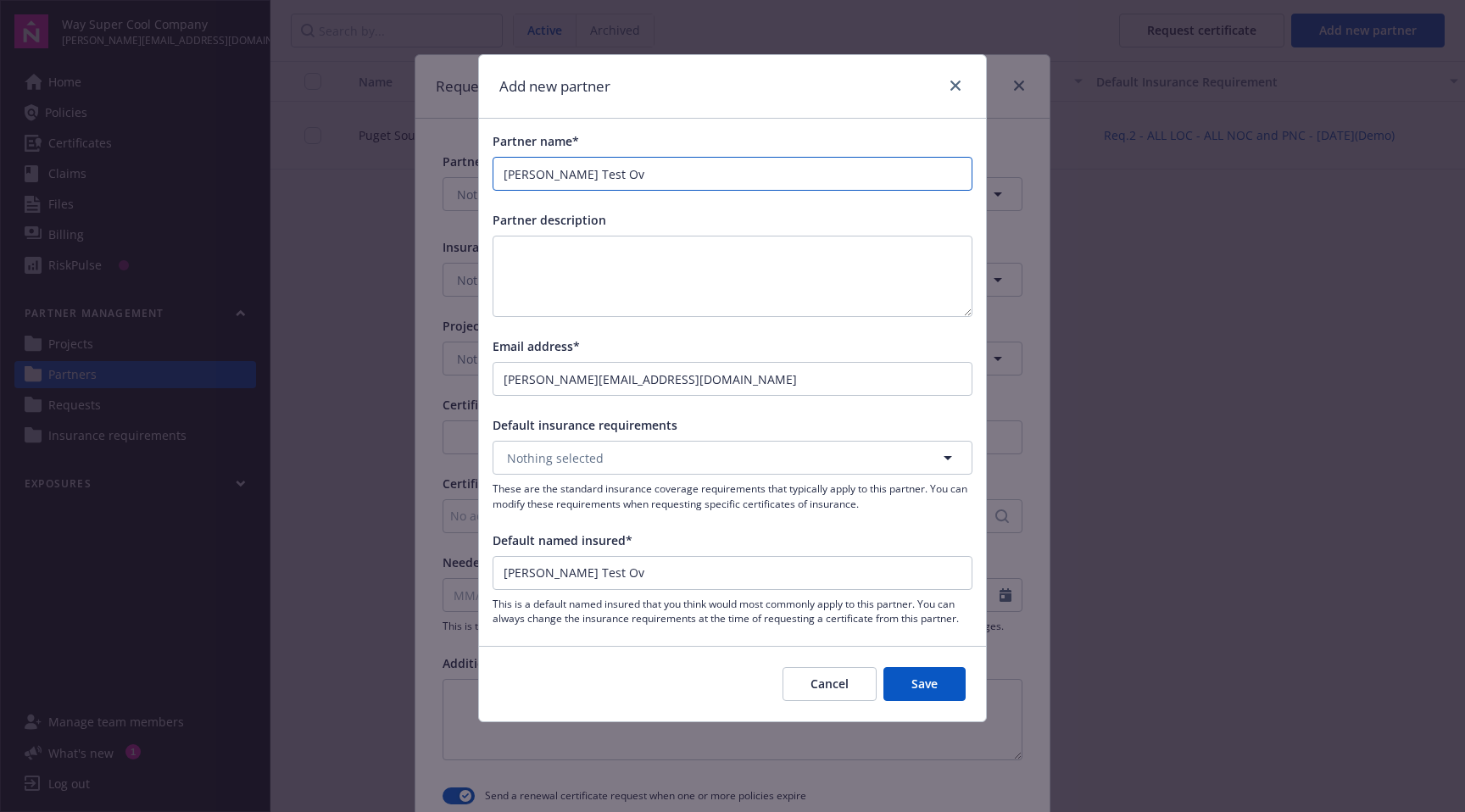
type input "Anuraag Test Ove"
type input "Anuraag Test Over"
type input "Anuraag Test Overf"
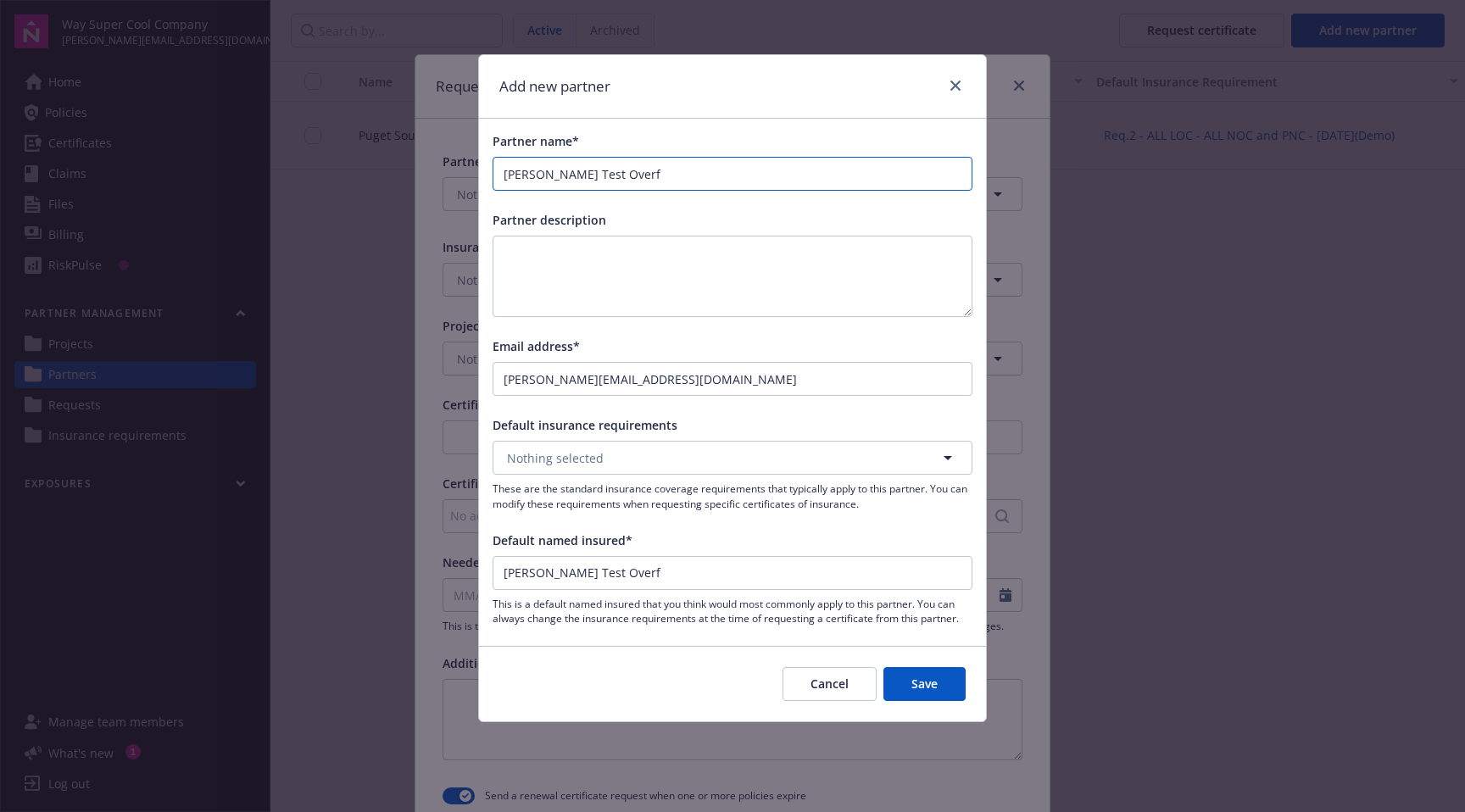
type input "Anuraag Test Overfl"
type input "Anuraag Test Overflo"
type input "Anuraag Test Overflow"
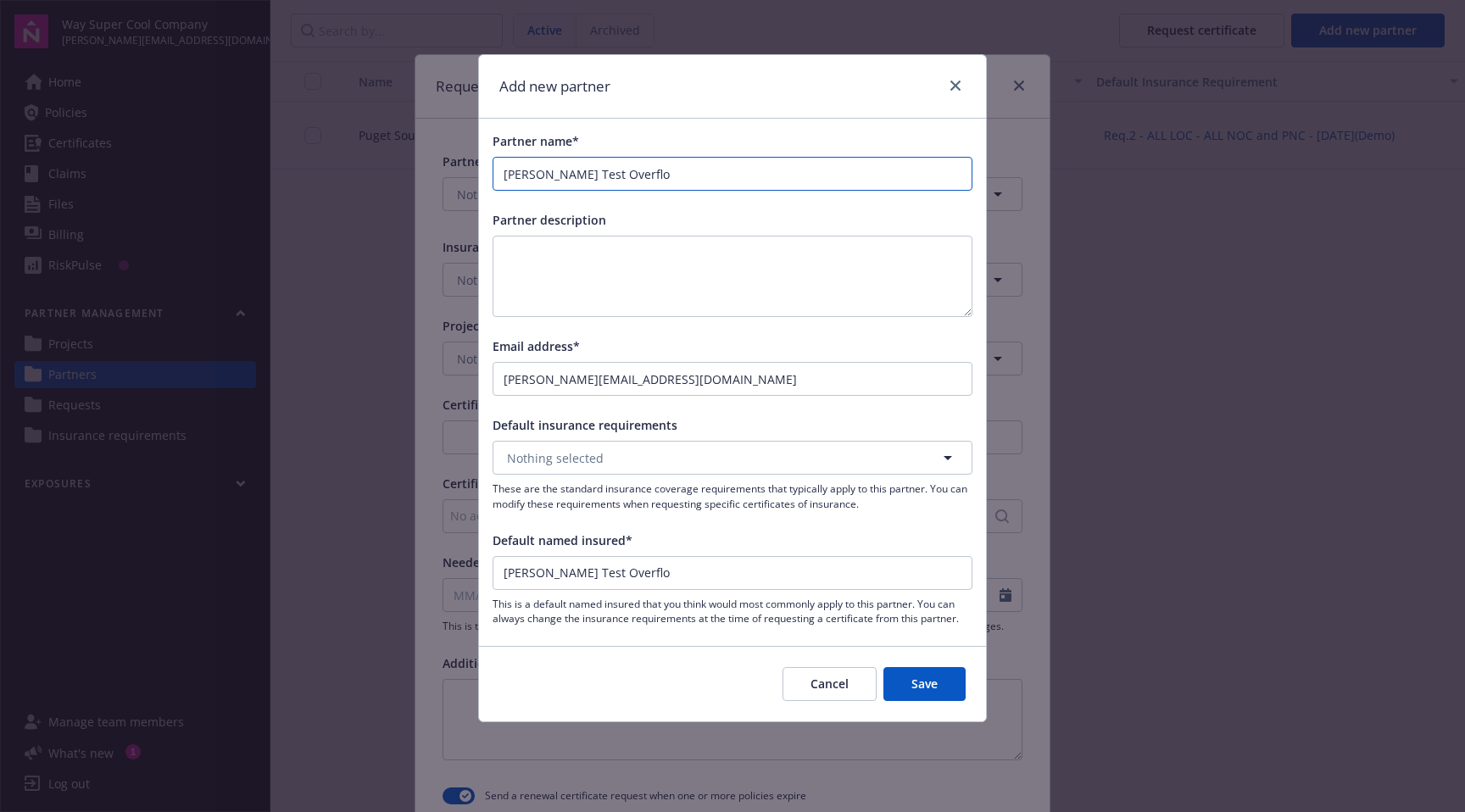
type input "Anuraag Test Overflow"
click at [702, 179] on input "Anuraag Test Overflow" at bounding box center [733, 174] width 478 height 32
type input "Anuraag Test Overflow"
paste input "Anuraag Test Overflow"
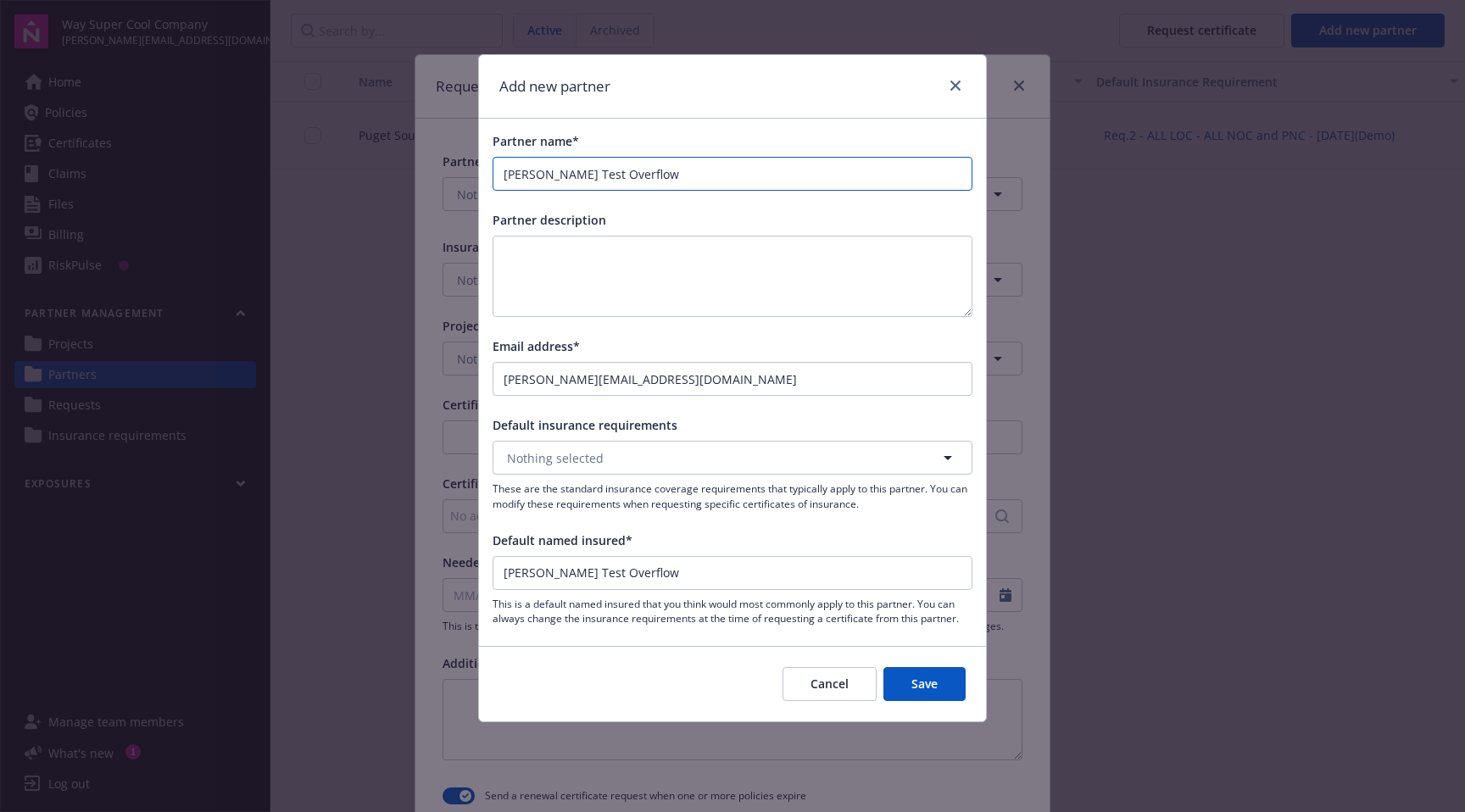
type input "Anuraag Test Overflow Anuraag Test Overflow"
paste input "Anuraag Test Overflow"
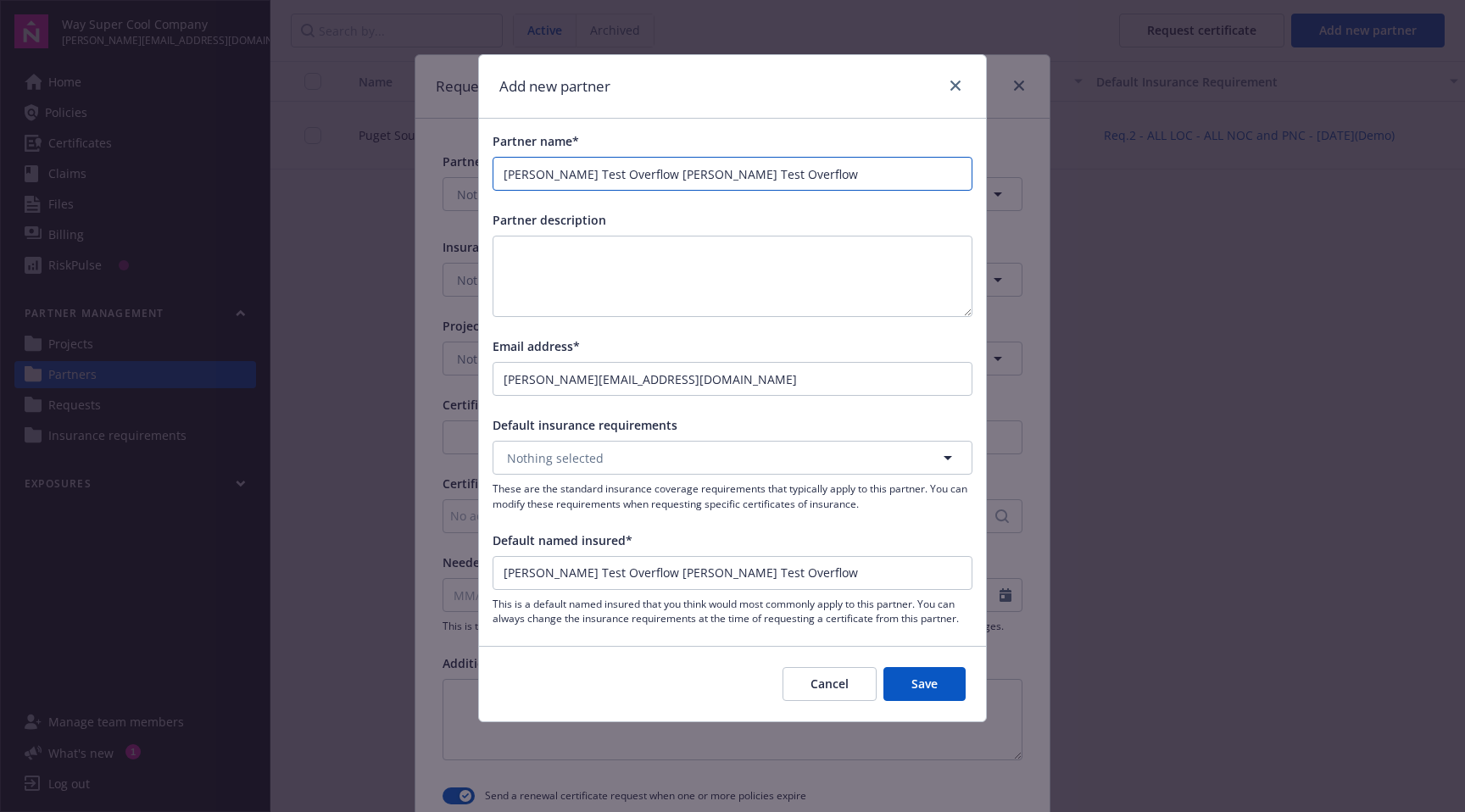
type input "Anuraag Test Overflow Anuraag Test Overflow Anuraag Test Overflow"
paste input "Anuraag Test Overflow"
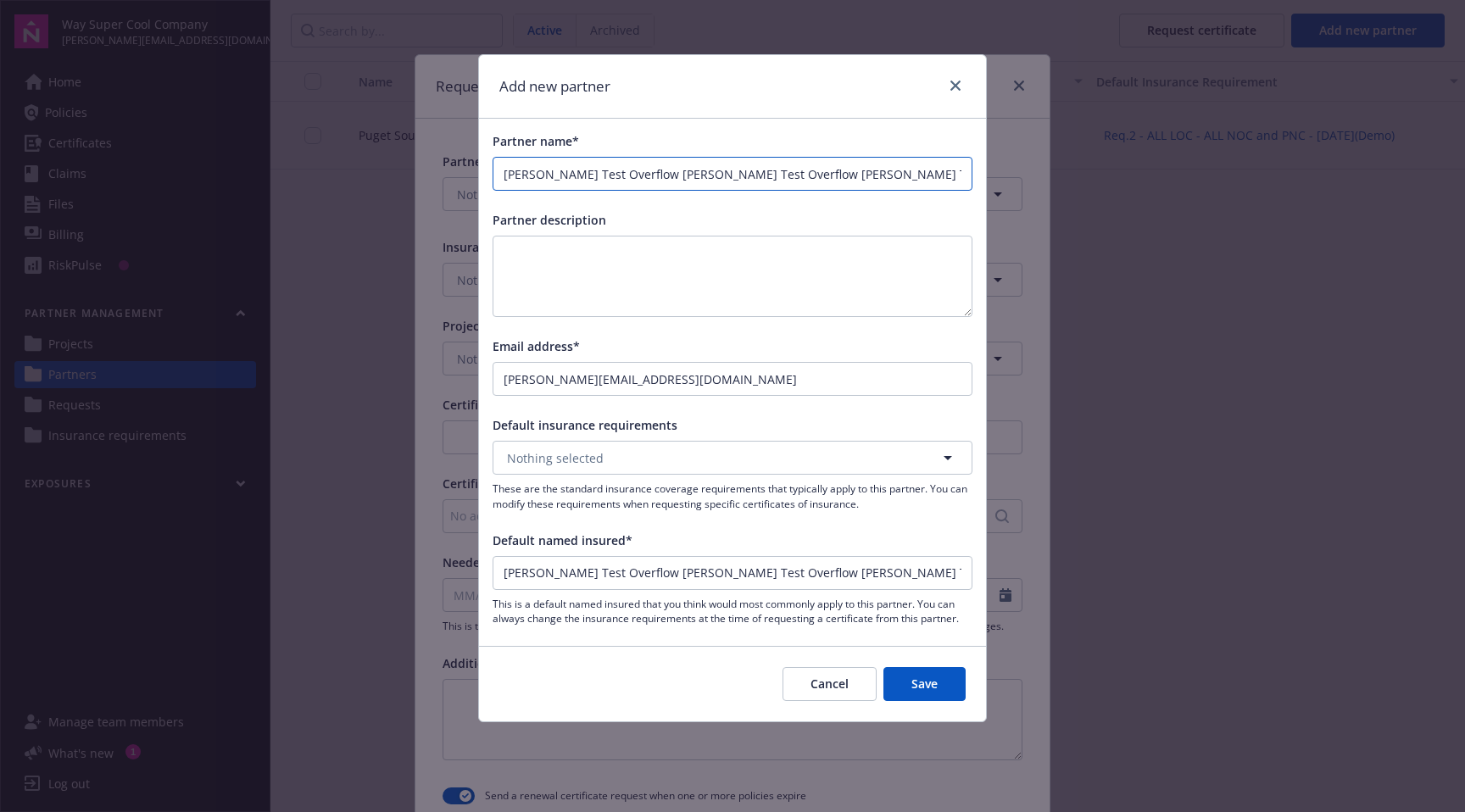
type input "Anuraag Test Overflow Anuraag Test Overflow Anuraag Test Overflow Anuraag Test …"
paste input "Anuraag Test Overflow"
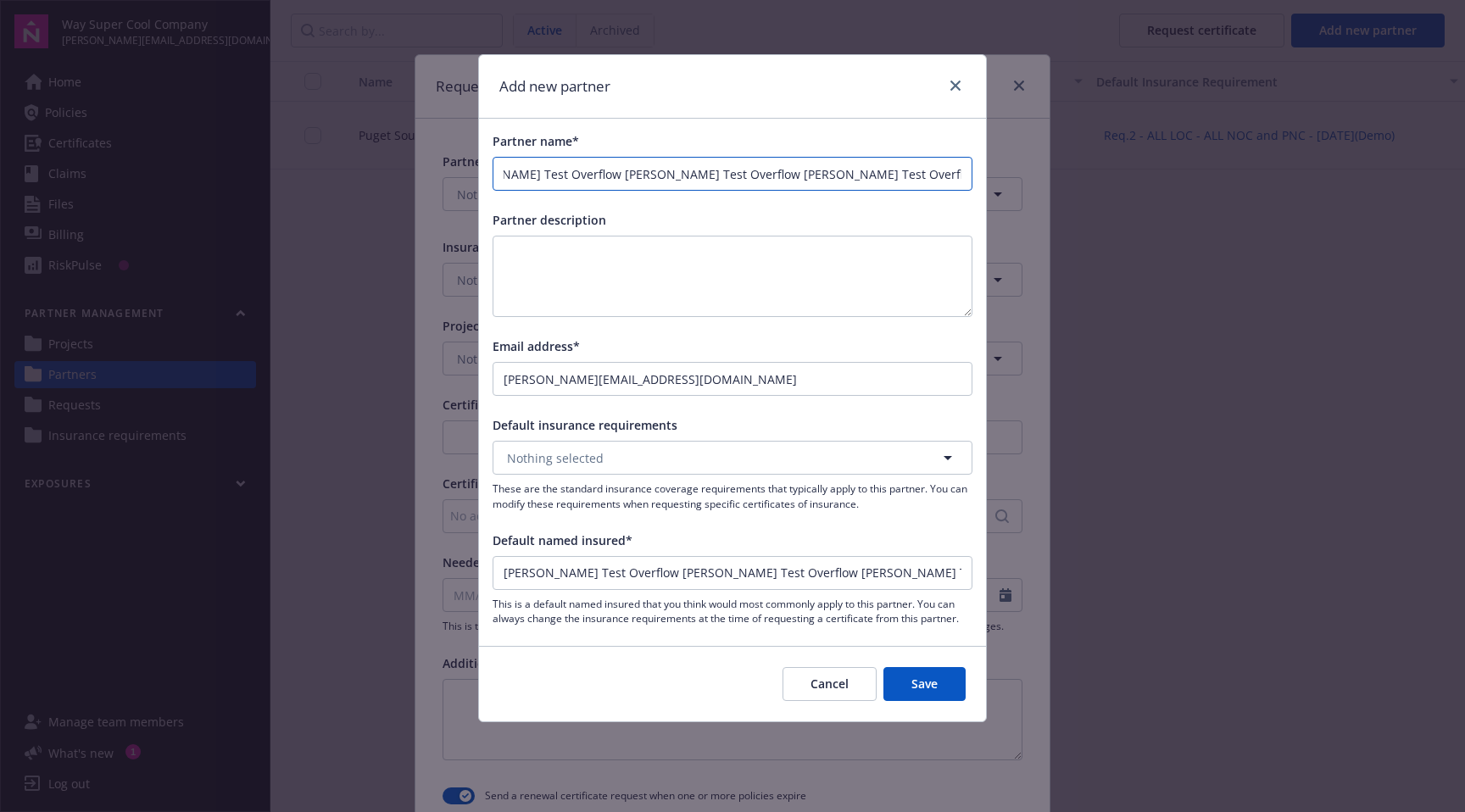
type input "Anuraag Test Overflow Anuraag Test Overflow Anuraag Test Overflow Anuraag Test …"
click at [966, 179] on input "Anuraag Test Overflow Anuraag Test Overflow Anuraag Test Overflow Anuraag Test …" at bounding box center [733, 174] width 478 height 32
type input "Anuraag Test Overflow Anuraag Test Overflow Anuraag Test Overflow Anuraag Test …"
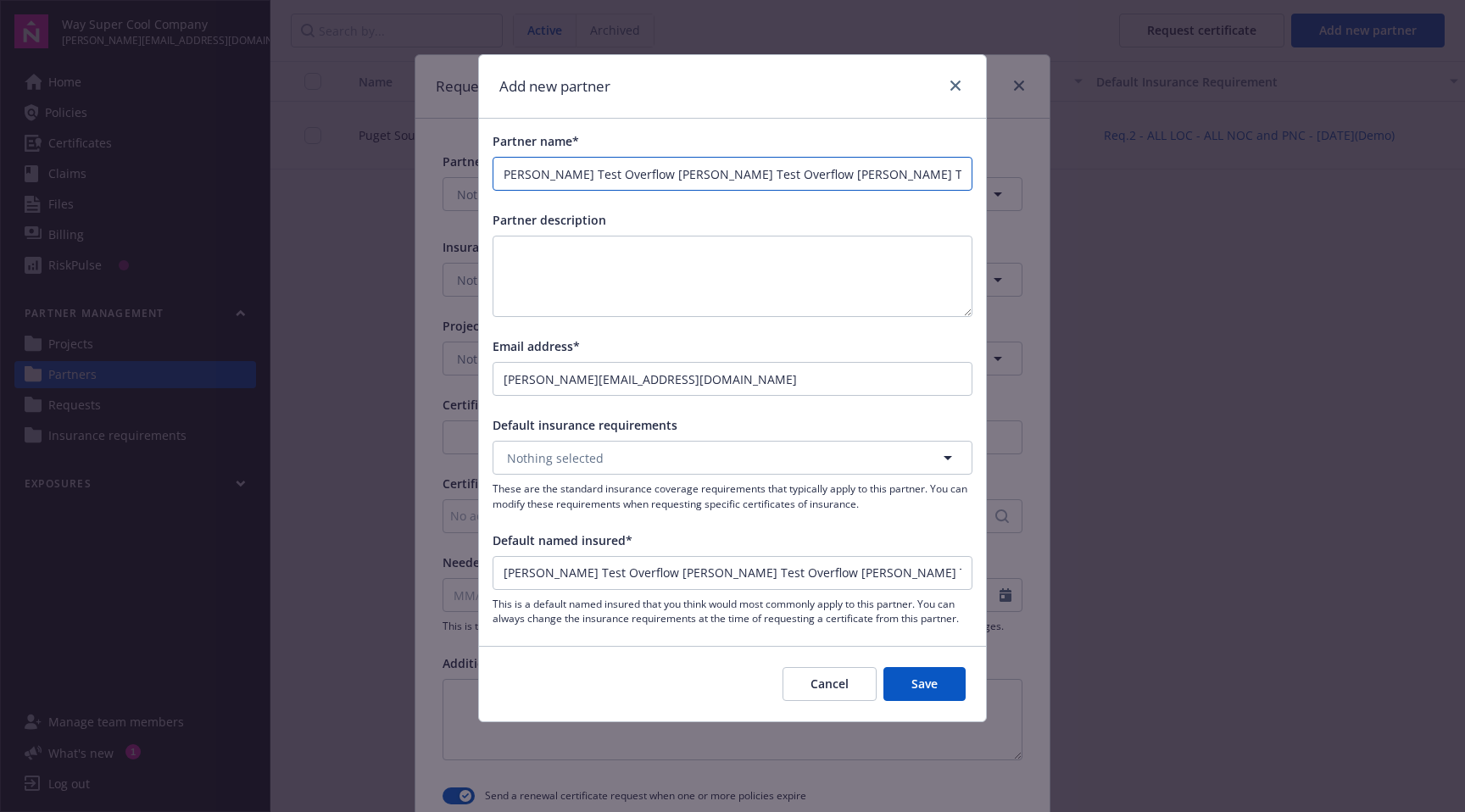
type input "Anuraag Test Overflow Anuraag Test Overflow Anuraag Test Overflow Anuraag Test …"
paste input "Anuraag Test Overflow"
type input "Anuraag Test Overflow Anuraag Test Overflow Anuraag Test Overflow Anuraag Test …"
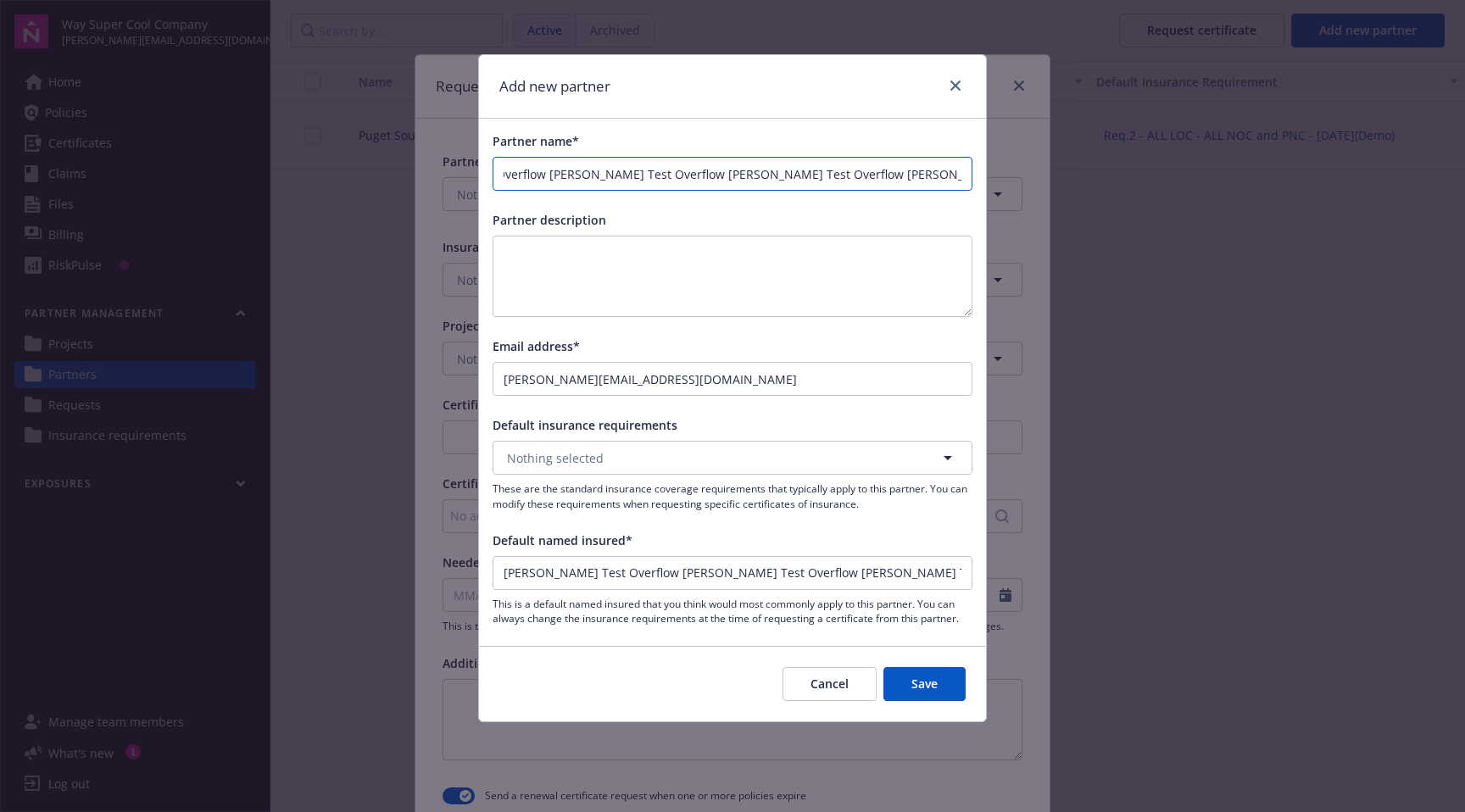
type input "Anuraag Test Overflow Anuraag Test Overflow Anuraag Test Overflow Anuraag Test …"
click at [910, 679] on button "Save" at bounding box center [925, 684] width 82 height 34
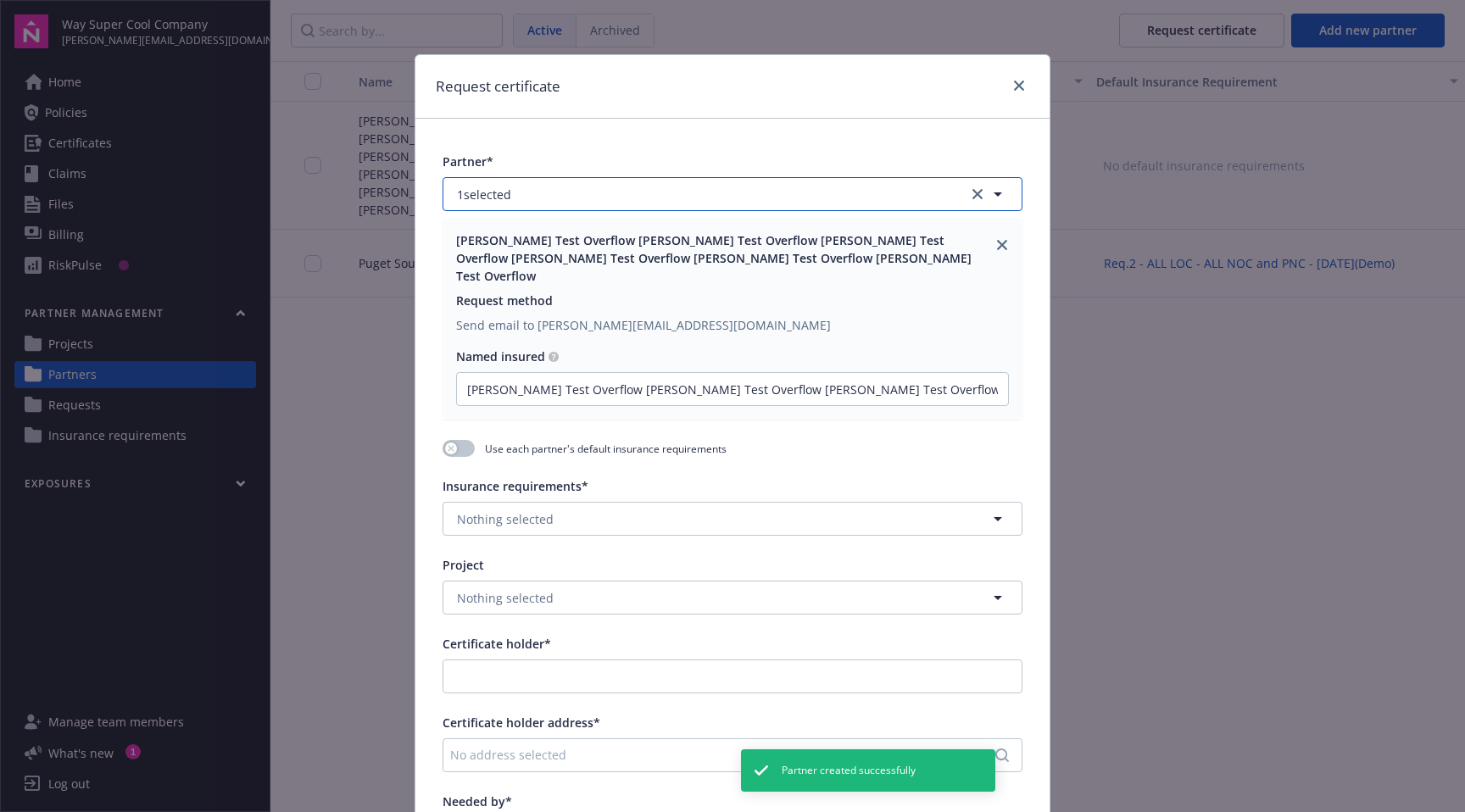
click at [676, 203] on button "1 selected" at bounding box center [732, 194] width 580 height 34
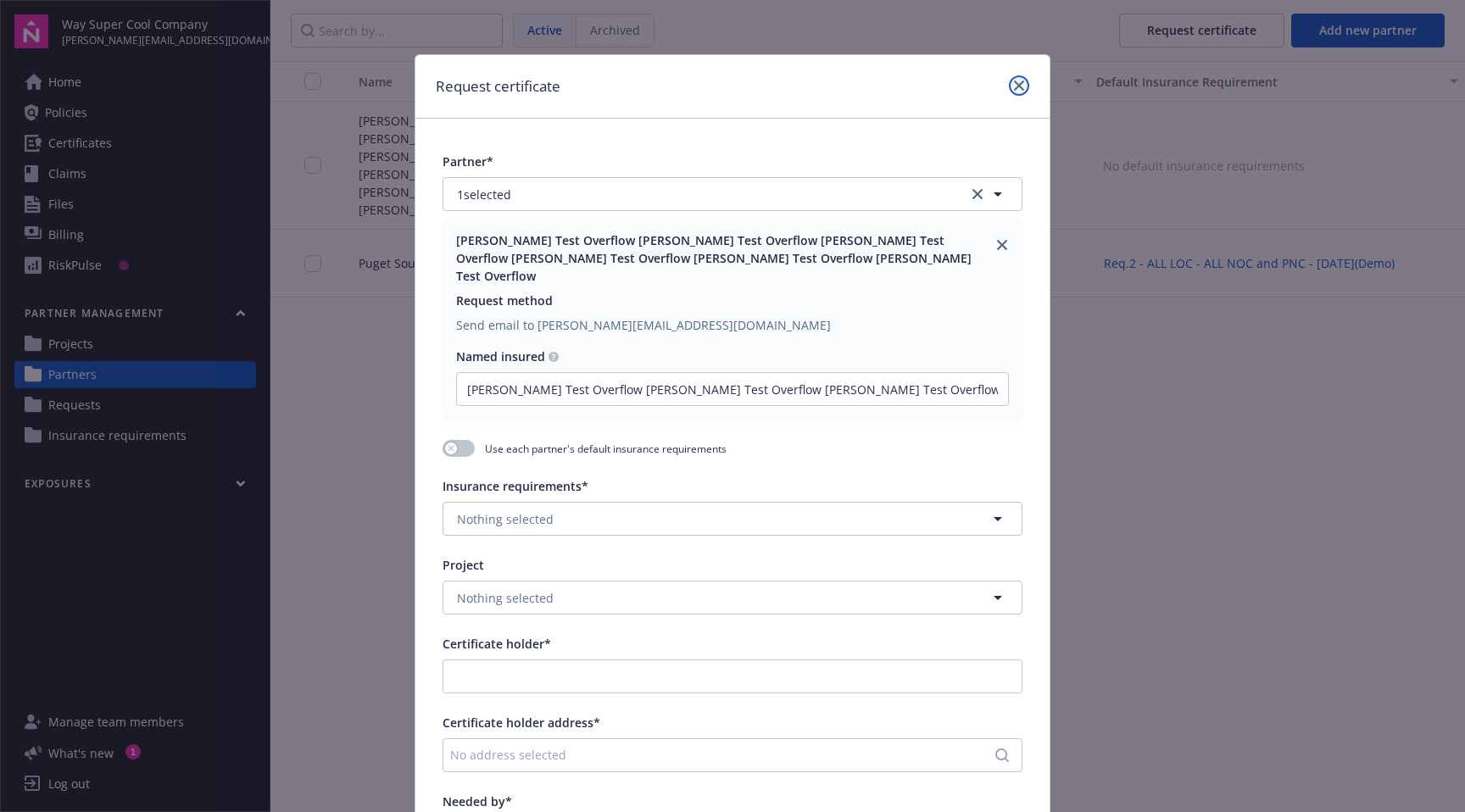
click at [1019, 94] on link "close" at bounding box center [1018, 85] width 20 height 20
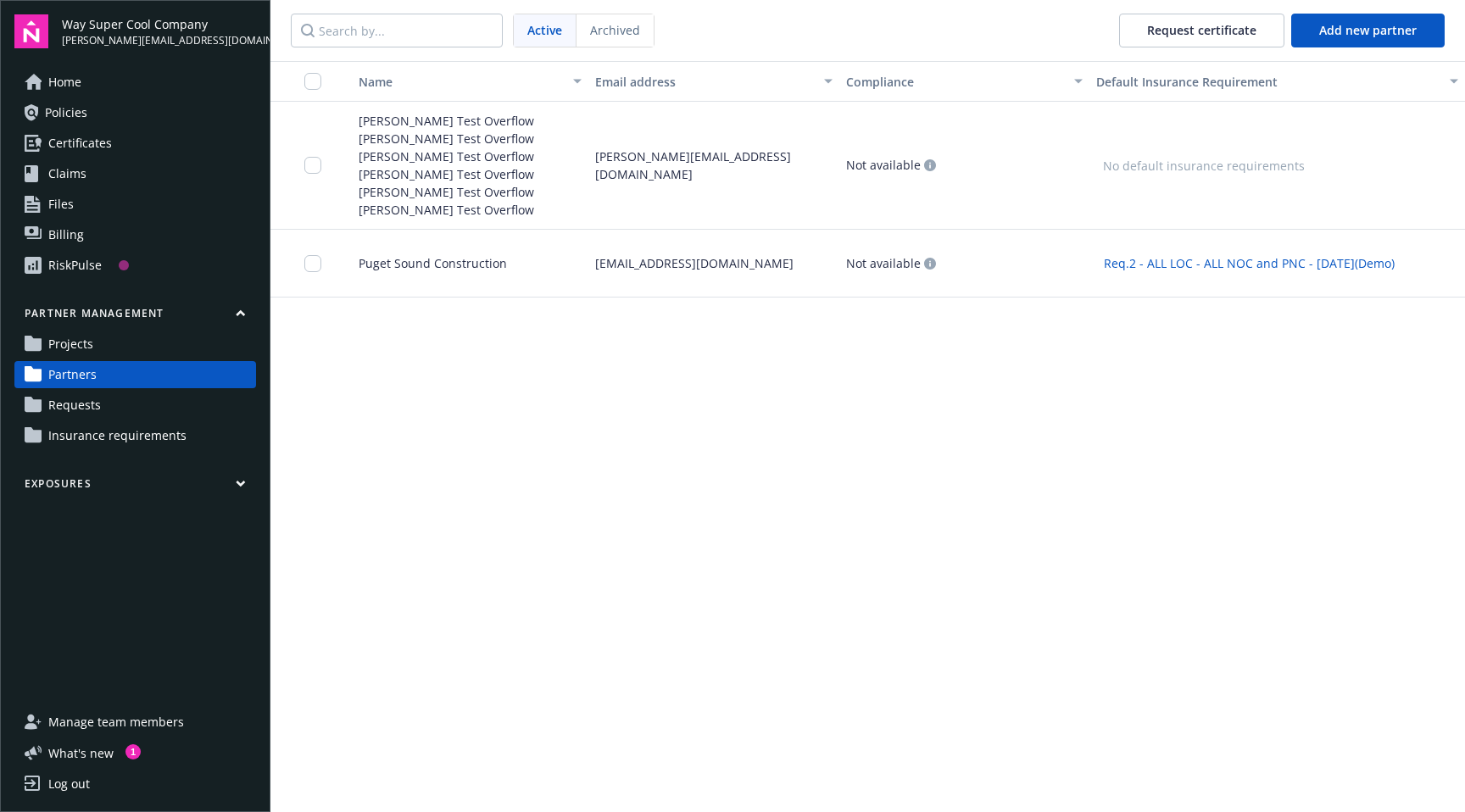
click at [93, 352] on link "Projects" at bounding box center [135, 344] width 242 height 27
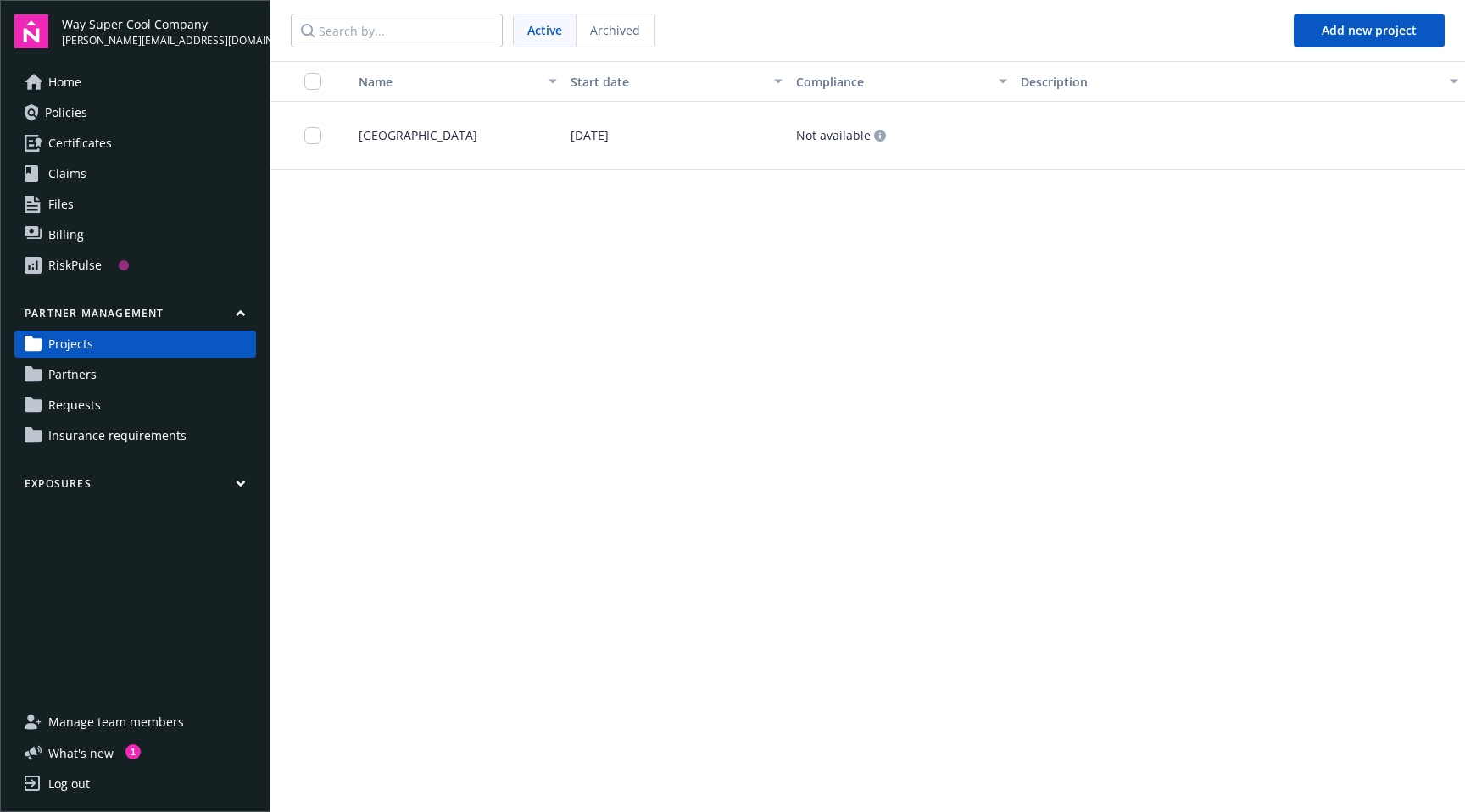
click at [87, 375] on span "Partners" at bounding box center [72, 374] width 48 height 27
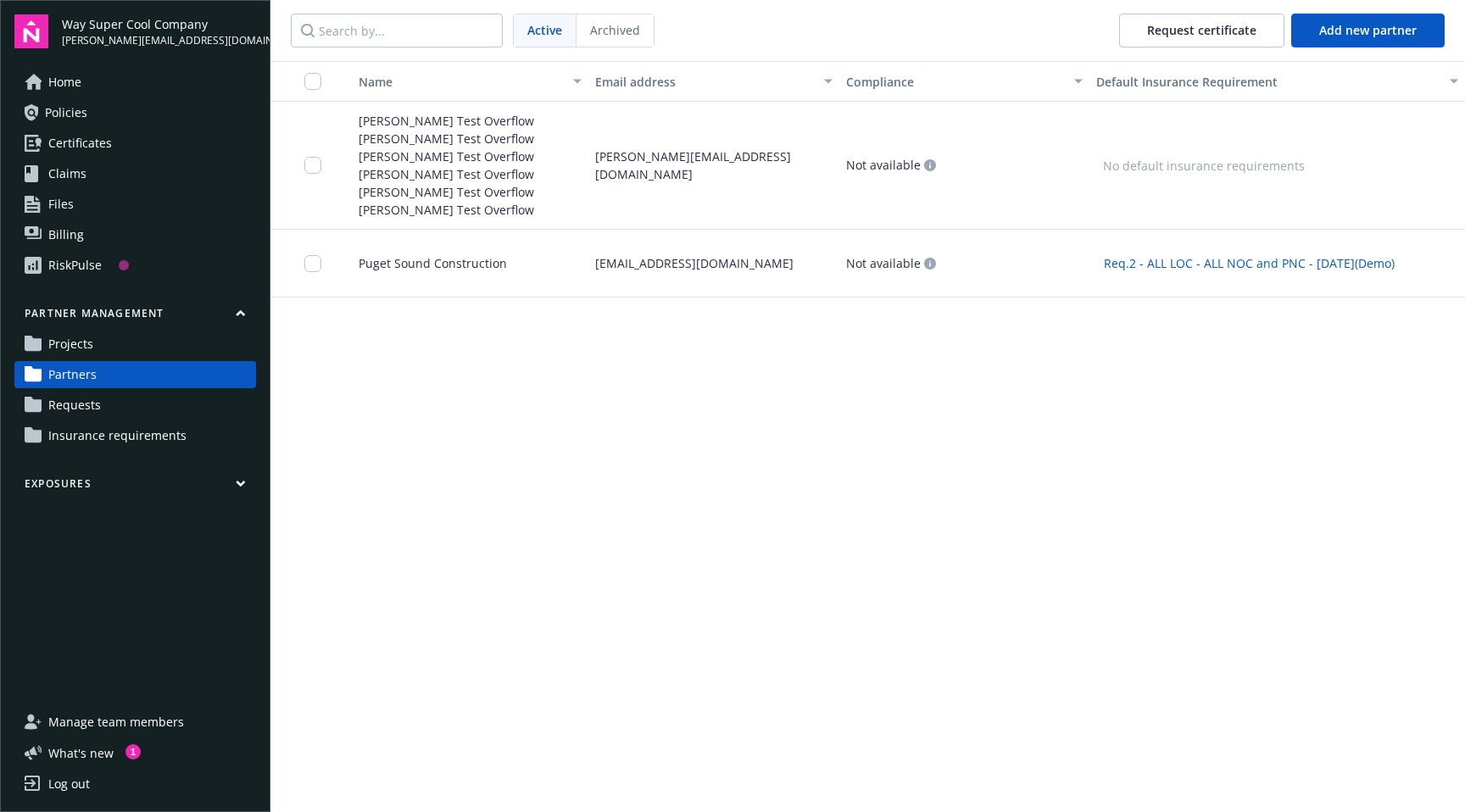
click at [1346, 135] on div "No default insurance requirements" at bounding box center [1277, 166] width 376 height 128
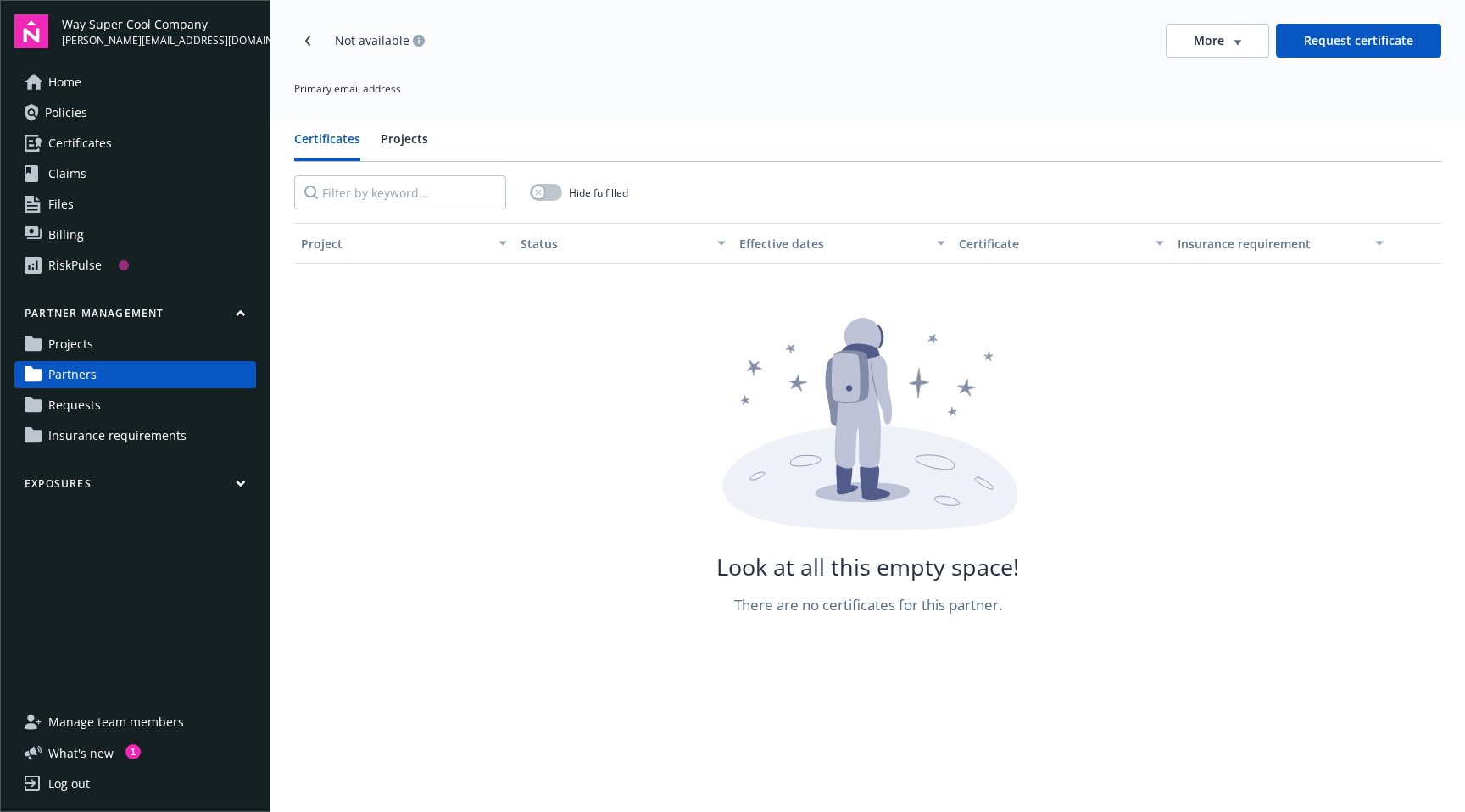
click at [1237, 51] on button "More" at bounding box center [1217, 40] width 104 height 34
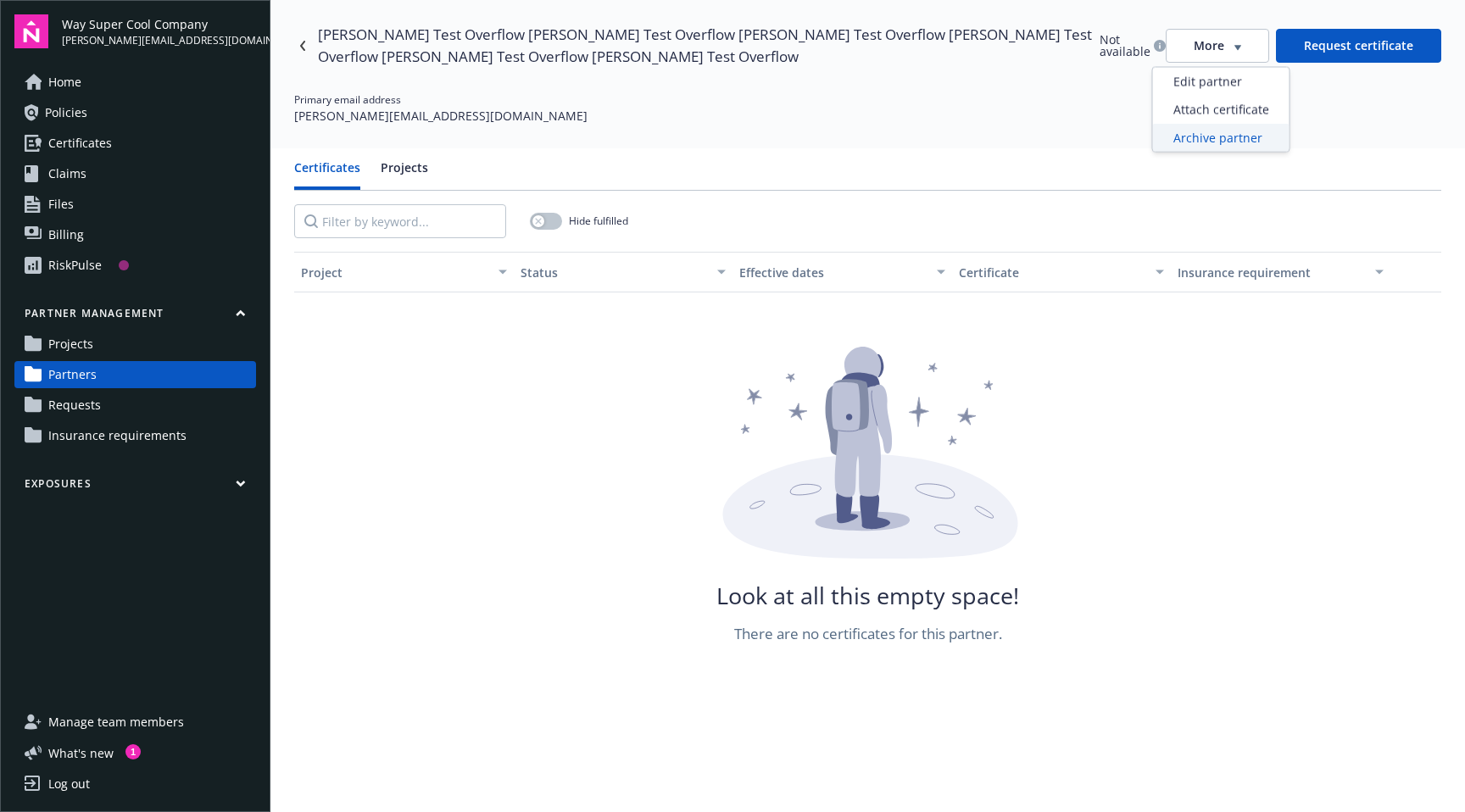
click at [1189, 133] on div "Archive partner" at bounding box center [1222, 138] width 136 height 28
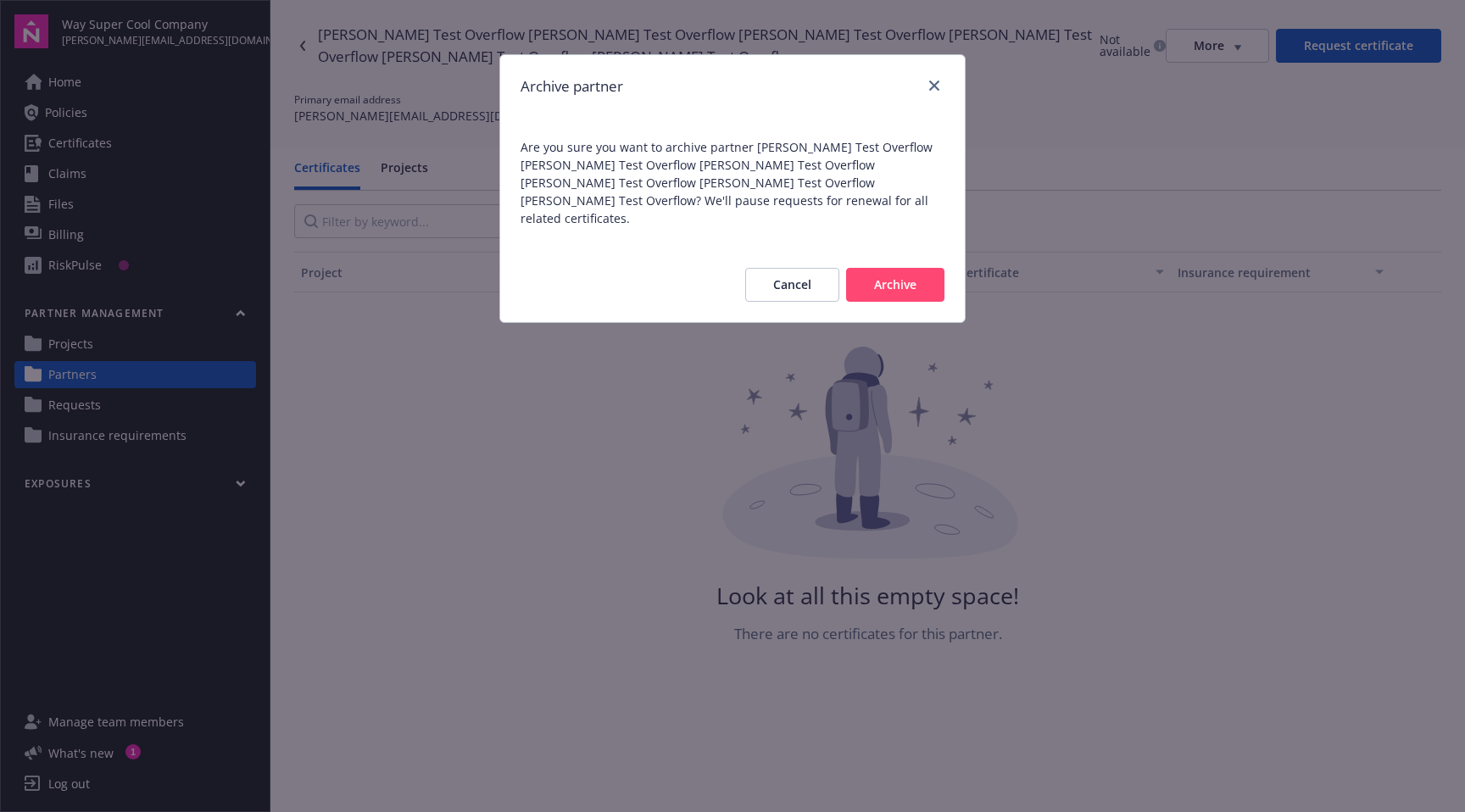
click at [872, 282] on button "Archive" at bounding box center [895, 284] width 99 height 34
